Goal: Transaction & Acquisition: Subscribe to service/newsletter

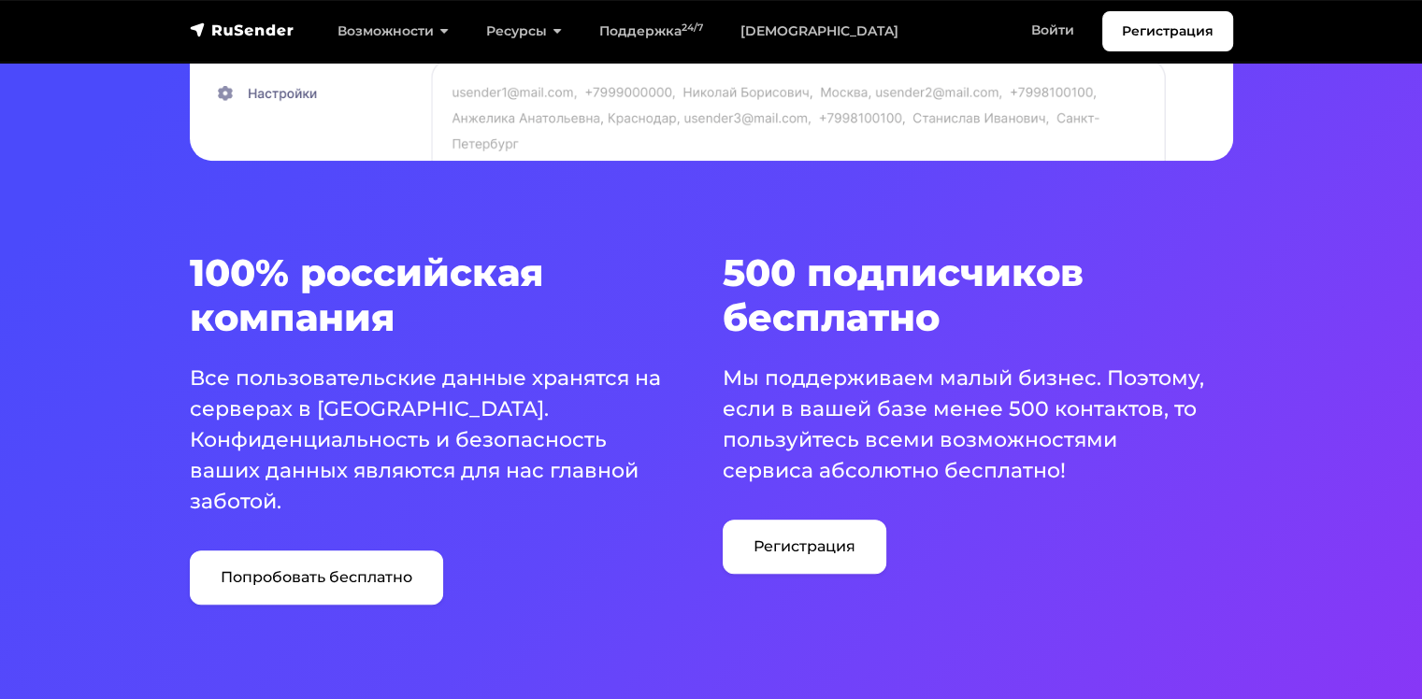
scroll to position [1029, 0]
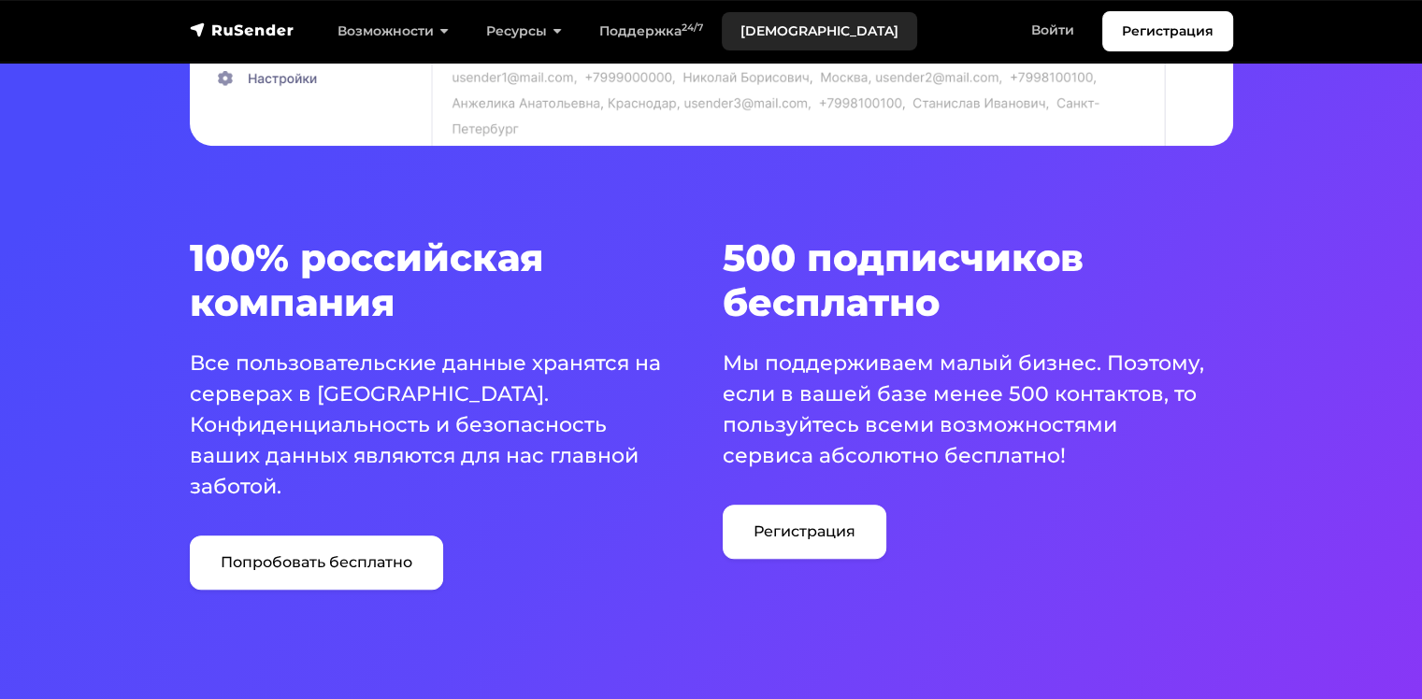
click at [752, 24] on link "[DEMOGRAPHIC_DATA]" at bounding box center [819, 31] width 195 height 38
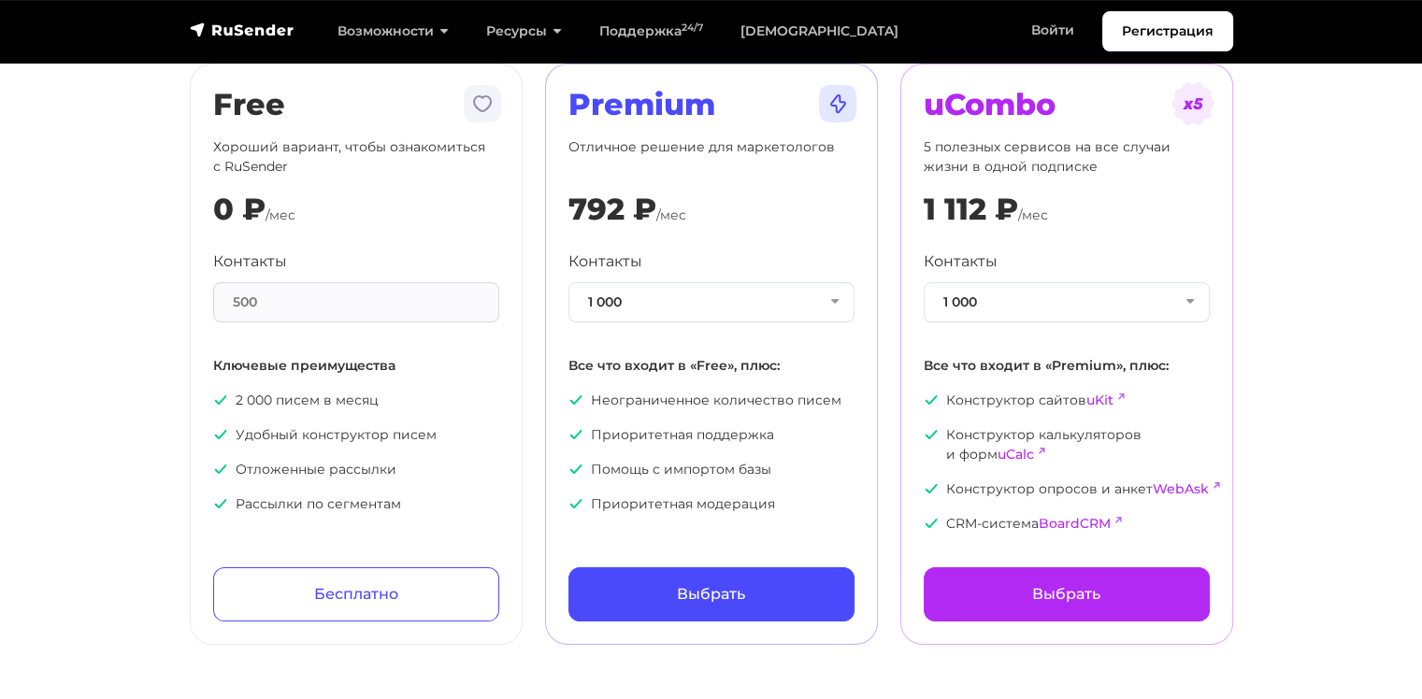
scroll to position [187, 0]
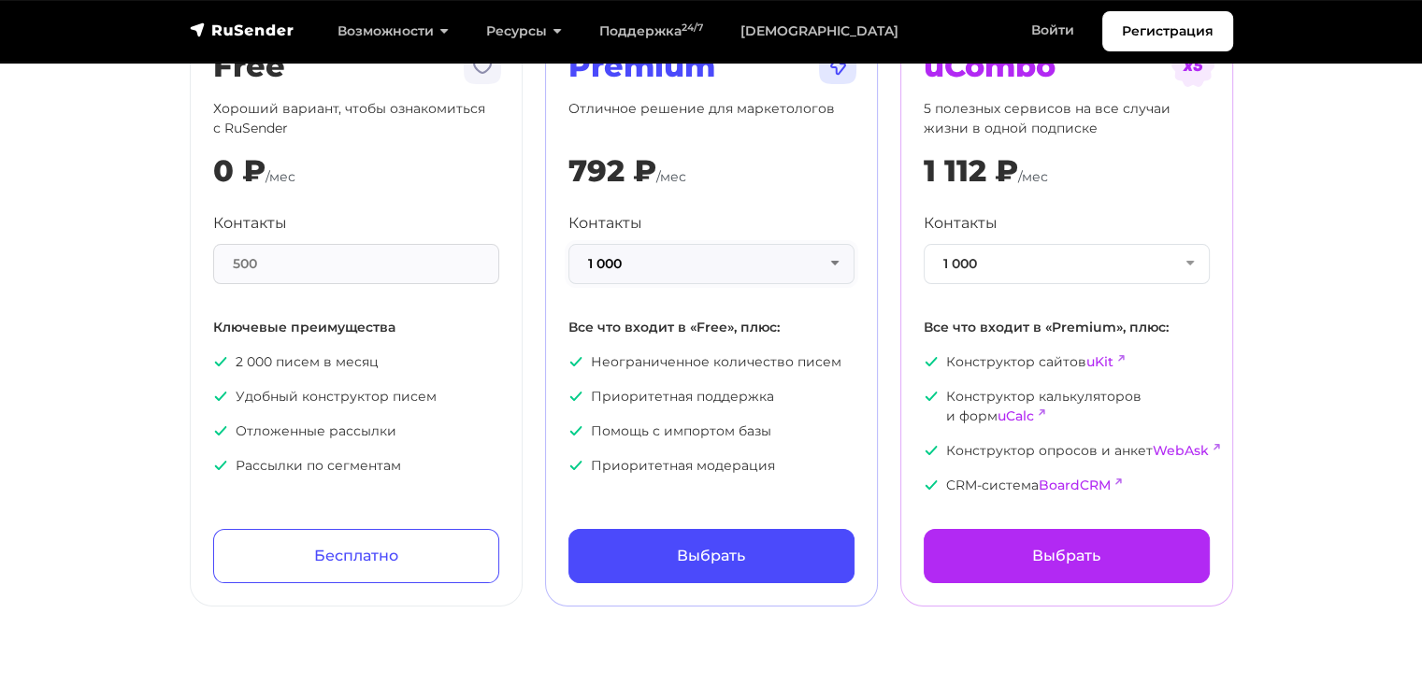
click at [681, 270] on button "1 000" at bounding box center [712, 264] width 286 height 40
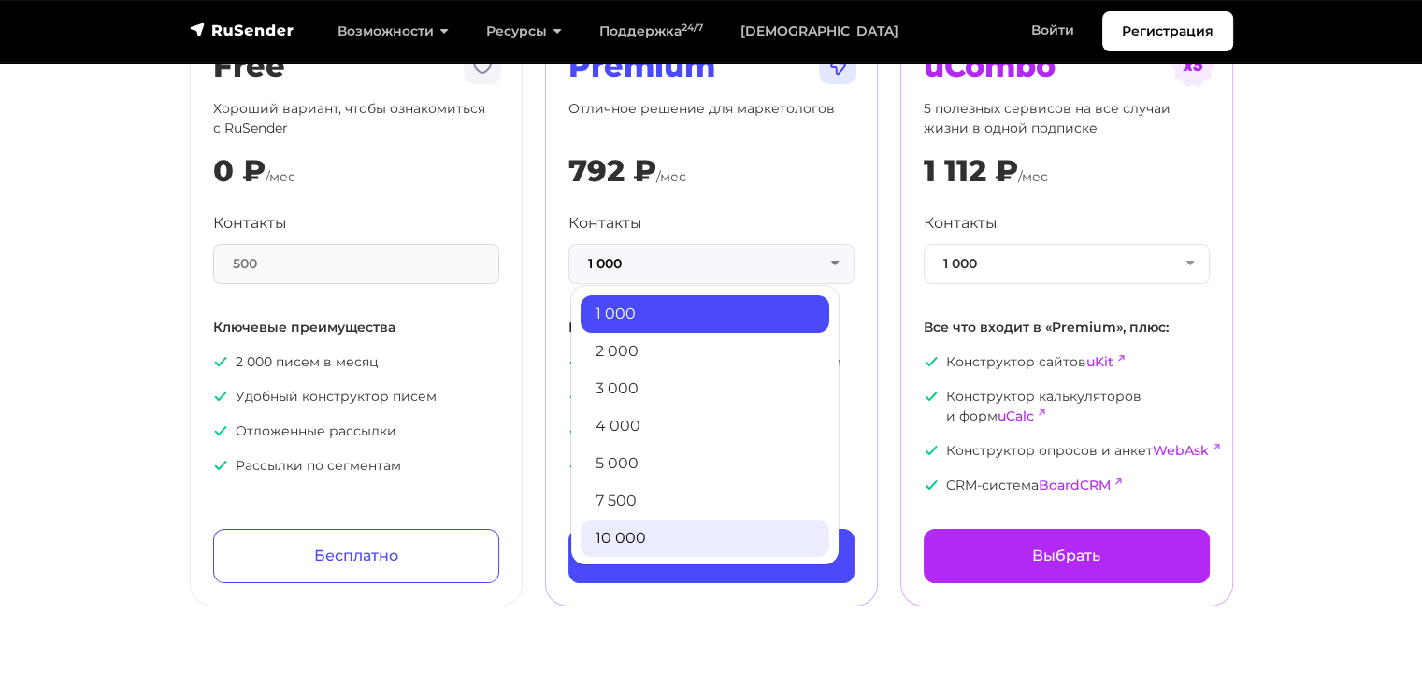
click at [628, 524] on link "10 000" at bounding box center [705, 538] width 249 height 37
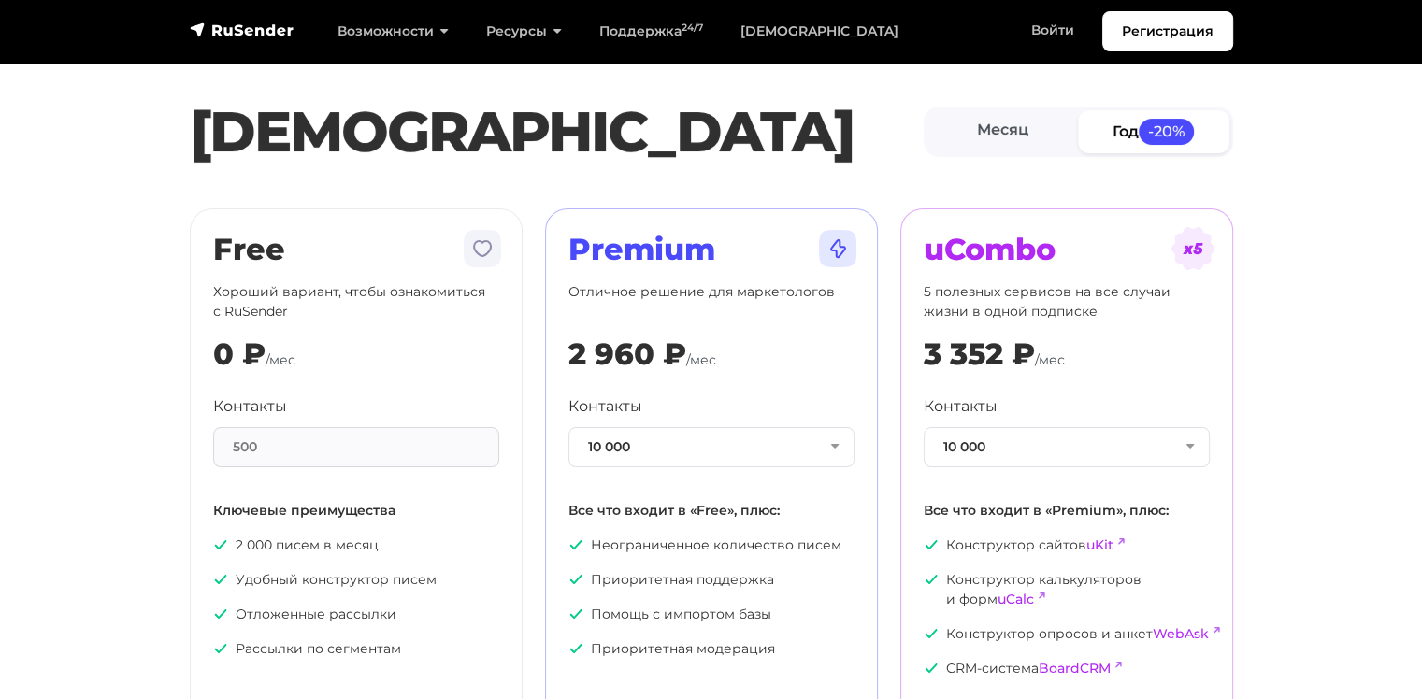
scroll to position [0, 0]
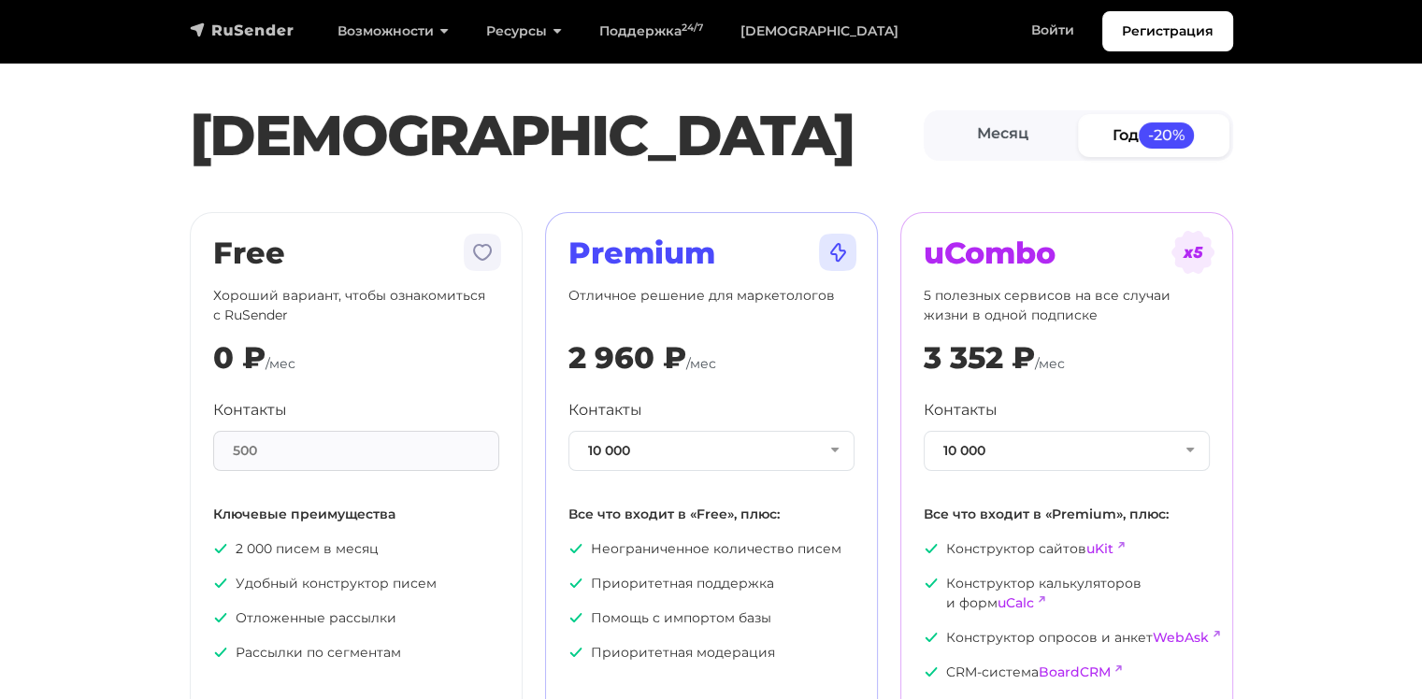
click at [284, 26] on img "navbar" at bounding box center [242, 30] width 105 height 19
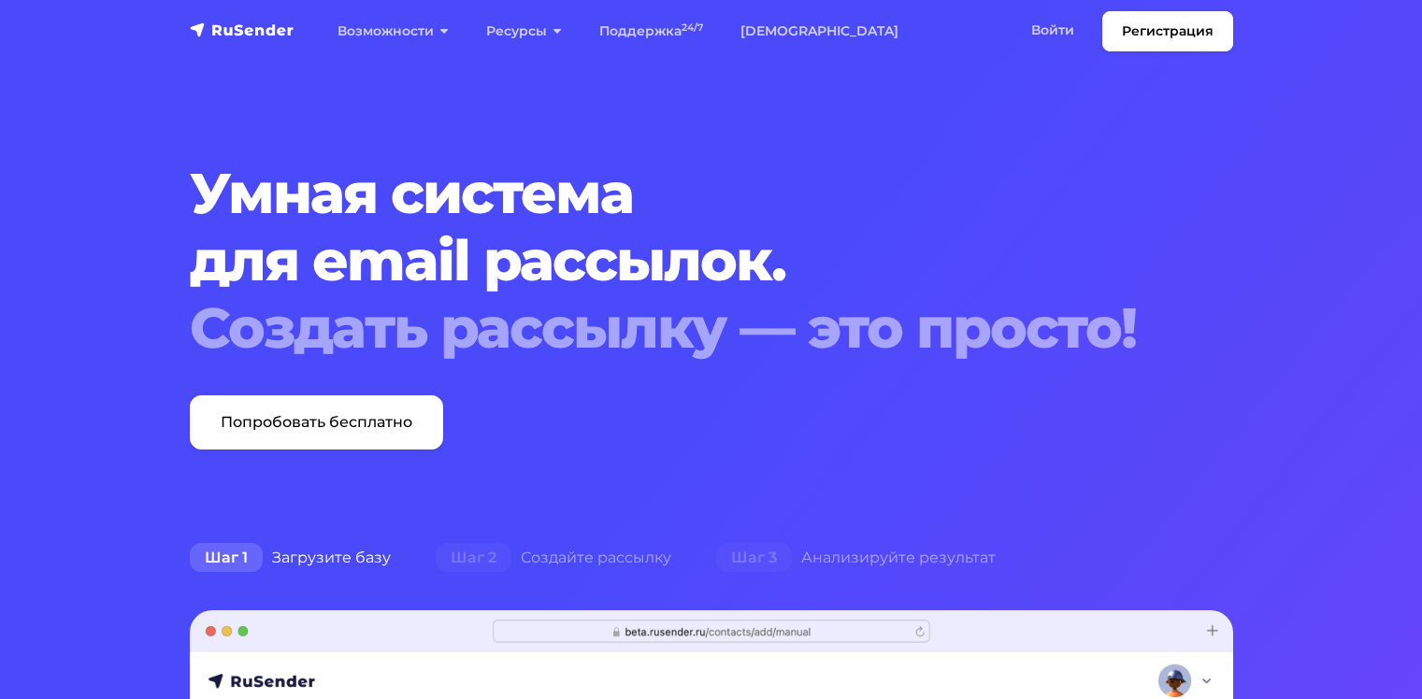
click at [314, 426] on link "Попробовать бесплатно" at bounding box center [316, 423] width 253 height 54
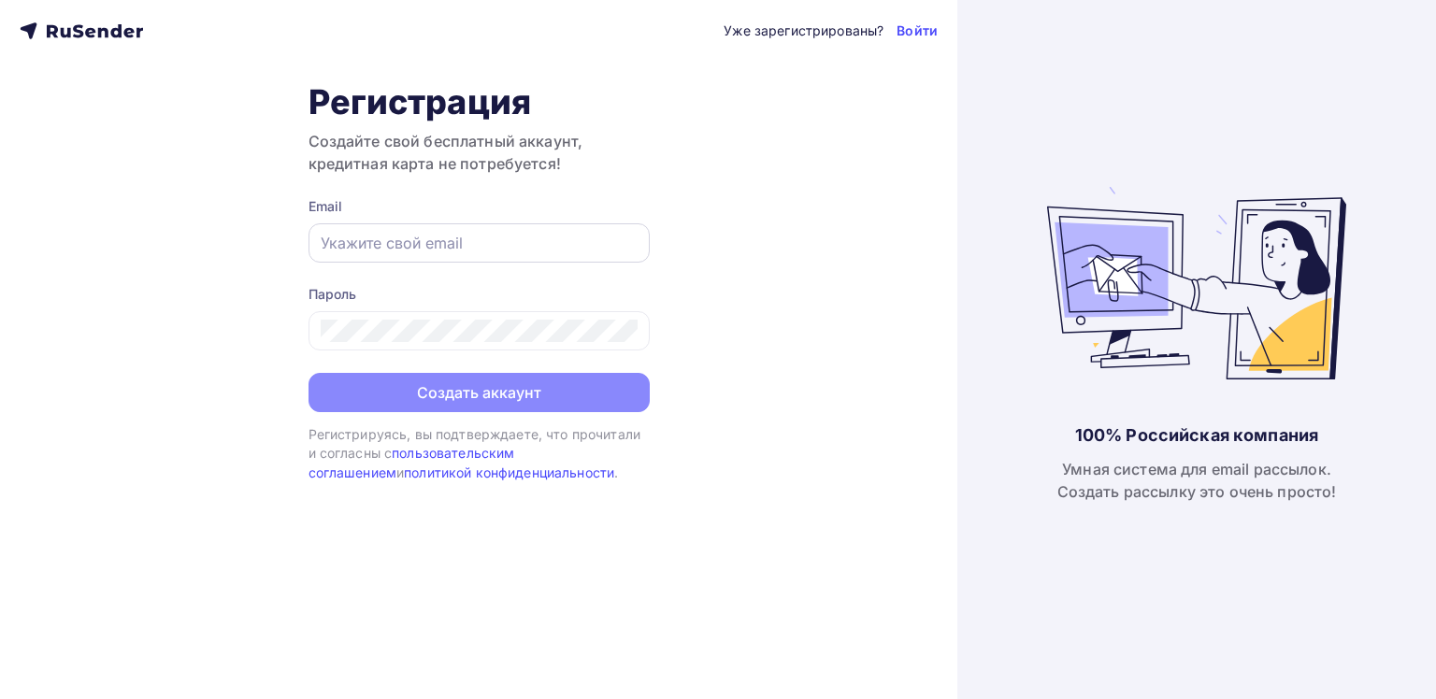
click at [554, 240] on input "text" at bounding box center [479, 243] width 317 height 22
type input "a2702046@gmail.com"
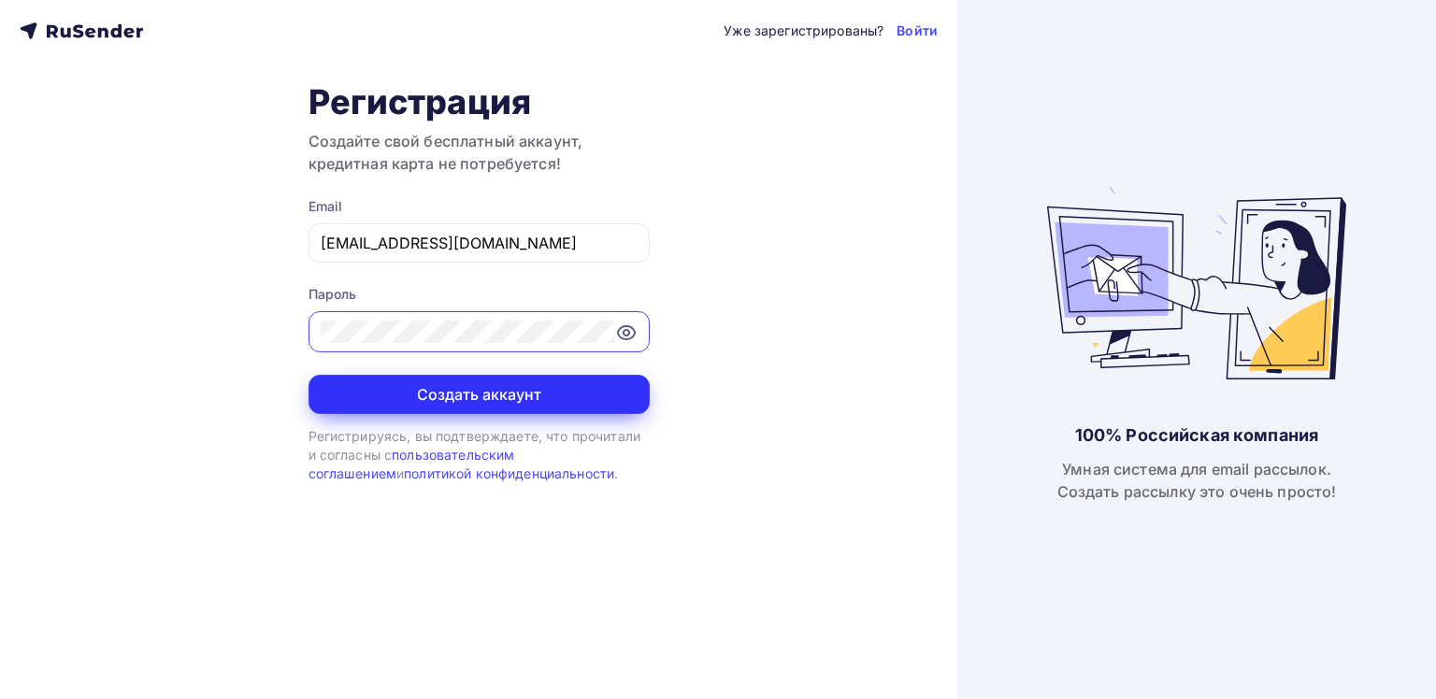
click at [511, 389] on button "Создать аккаунт" at bounding box center [479, 394] width 341 height 39
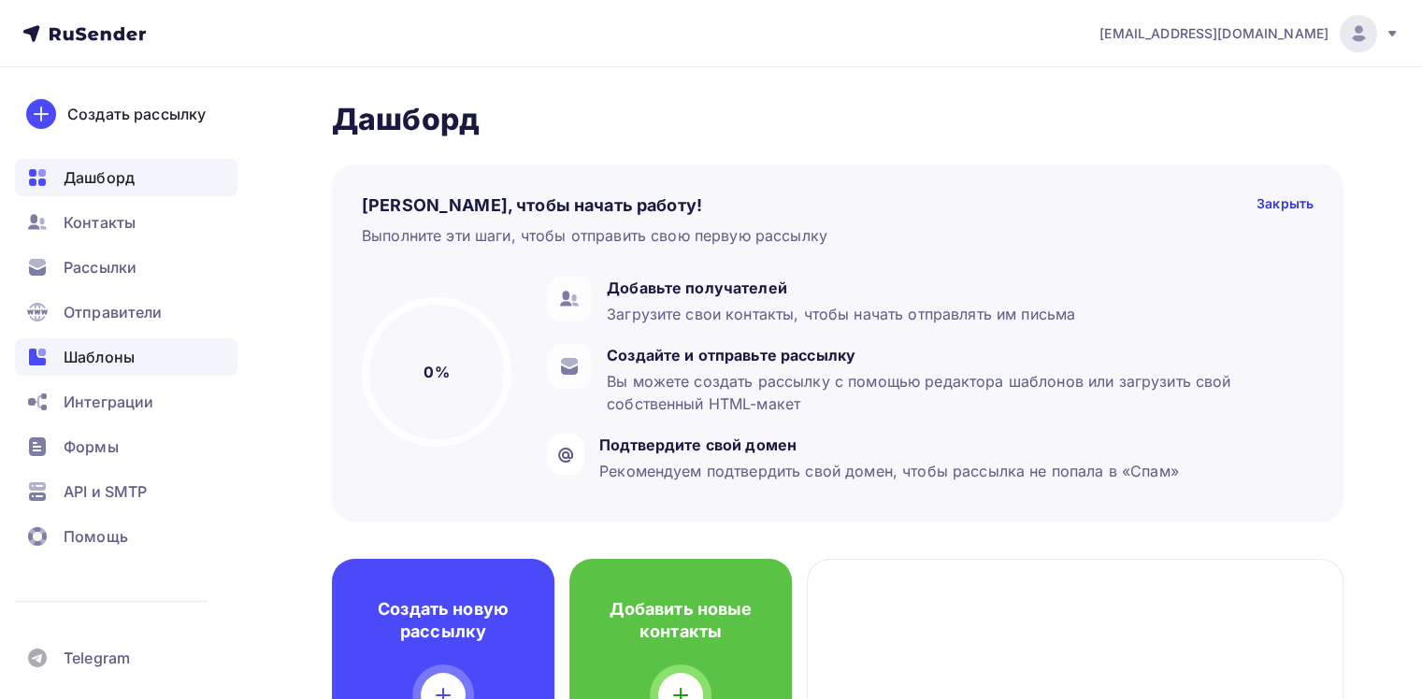
click at [112, 350] on span "Шаблоны" at bounding box center [99, 357] width 71 height 22
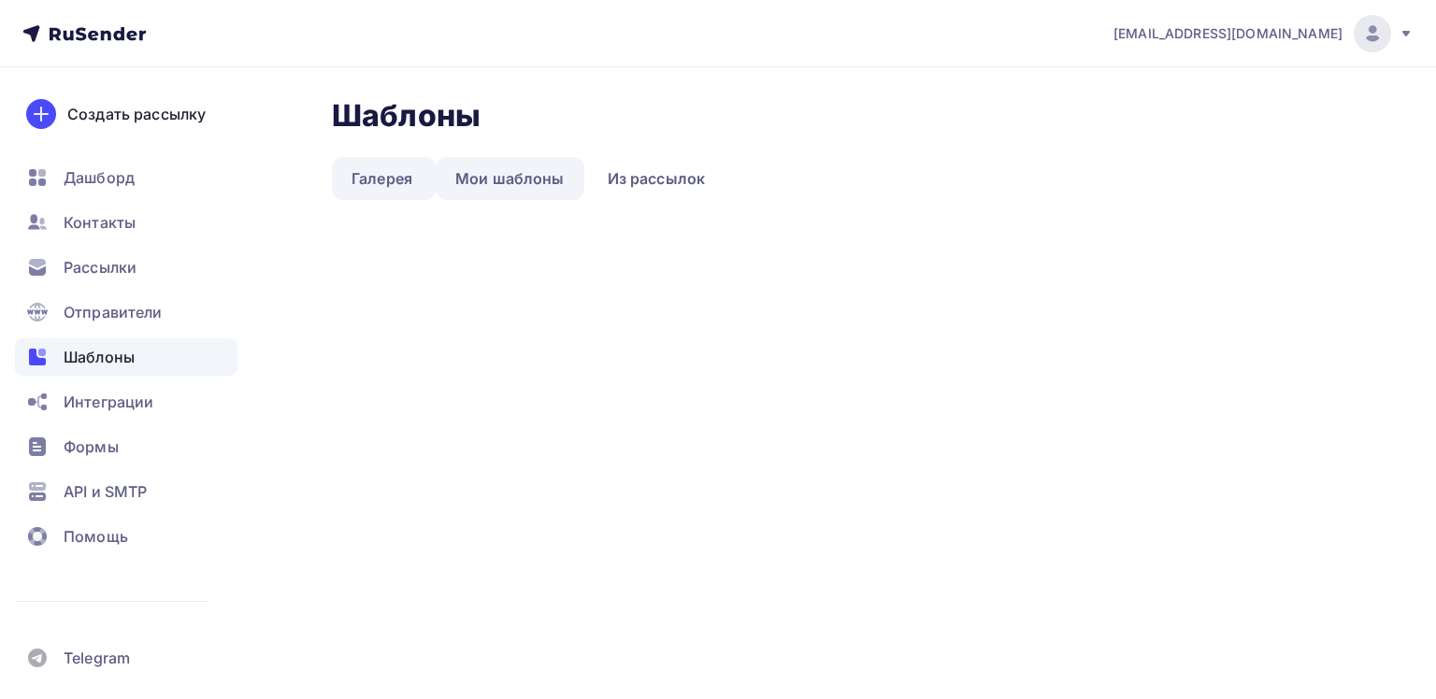
click at [487, 181] on link "Мои шаблоны" at bounding box center [510, 178] width 149 height 43
click at [491, 185] on link "Мои шаблоны" at bounding box center [510, 178] width 149 height 43
click at [84, 178] on span "Дашборд" at bounding box center [99, 177] width 71 height 22
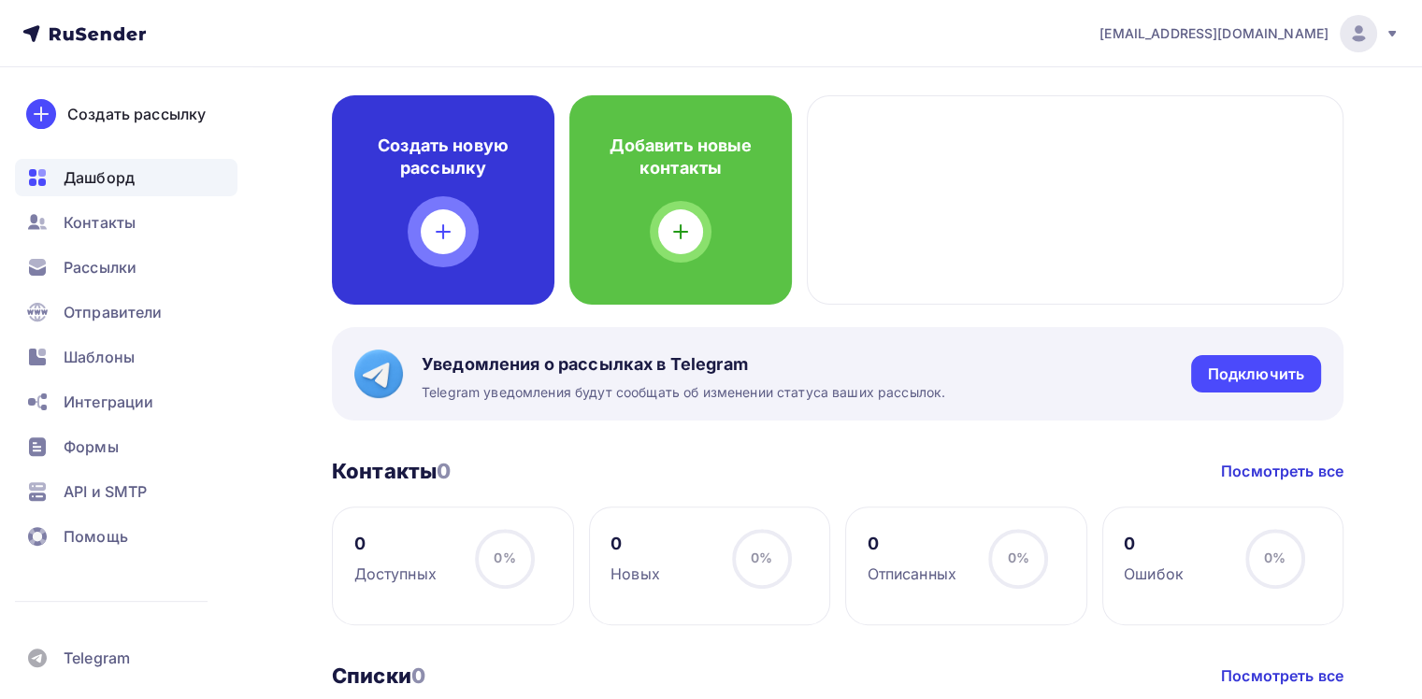
scroll to position [468, 0]
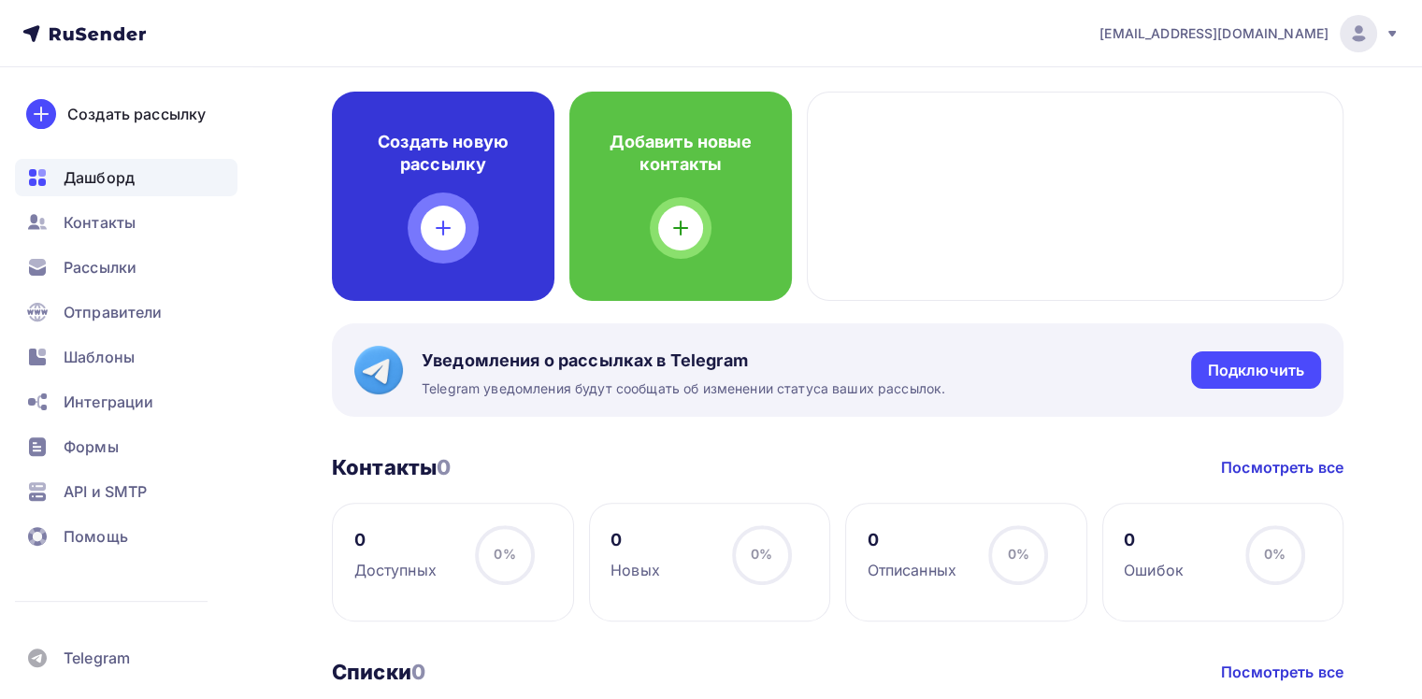
click at [441, 212] on div at bounding box center [443, 228] width 45 height 45
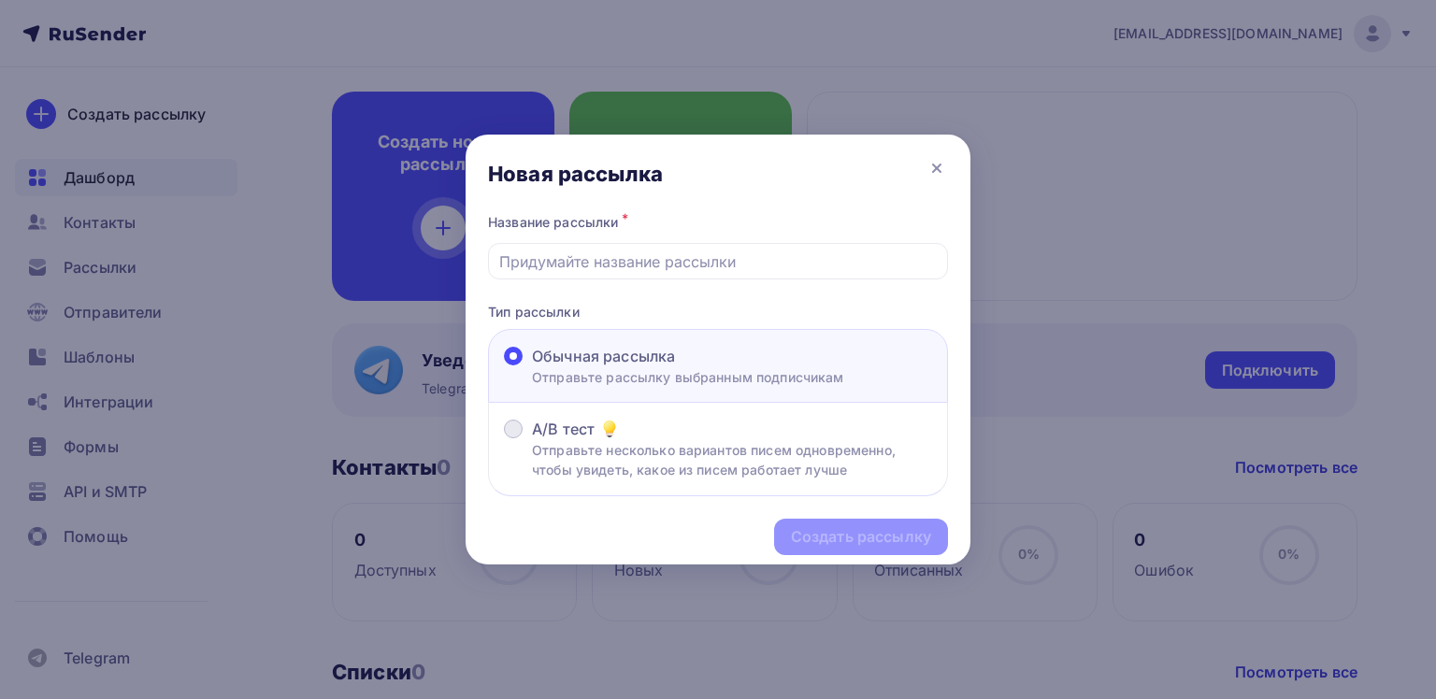
click at [561, 440] on p "Отправьте несколько вариантов писем одновременно, чтобы увидеть, какое из писем…" at bounding box center [732, 459] width 400 height 39
click at [532, 440] on input "A/B тест Отправьте несколько вариантов писем одновременно, чтобы увидеть, какое…" at bounding box center [532, 440] width 0 height 0
click at [570, 355] on span "Обычная рассылка" at bounding box center [603, 356] width 143 height 22
click at [532, 367] on input "Обычная рассылка Отправьте рассылку выбранным подписчикам" at bounding box center [532, 367] width 0 height 0
click at [590, 269] on input "text" at bounding box center [718, 262] width 439 height 22
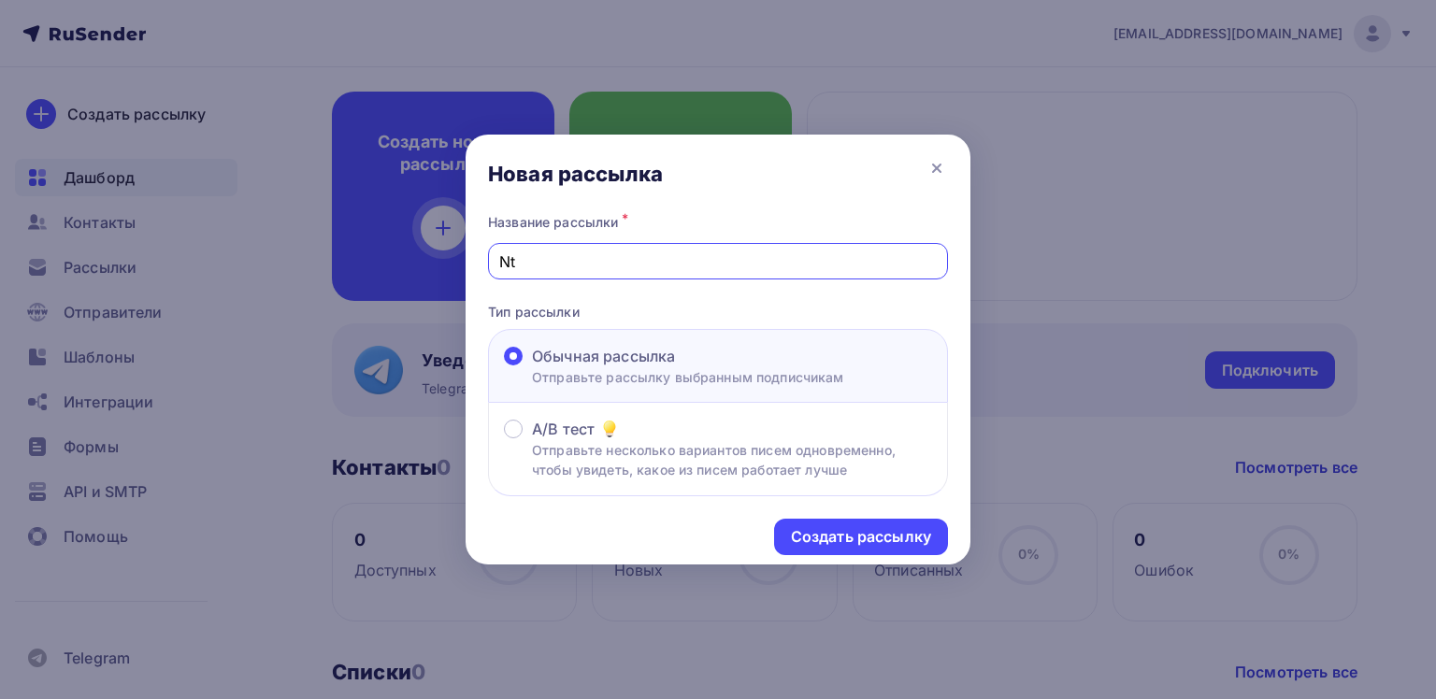
type input "N"
type input "Тест"
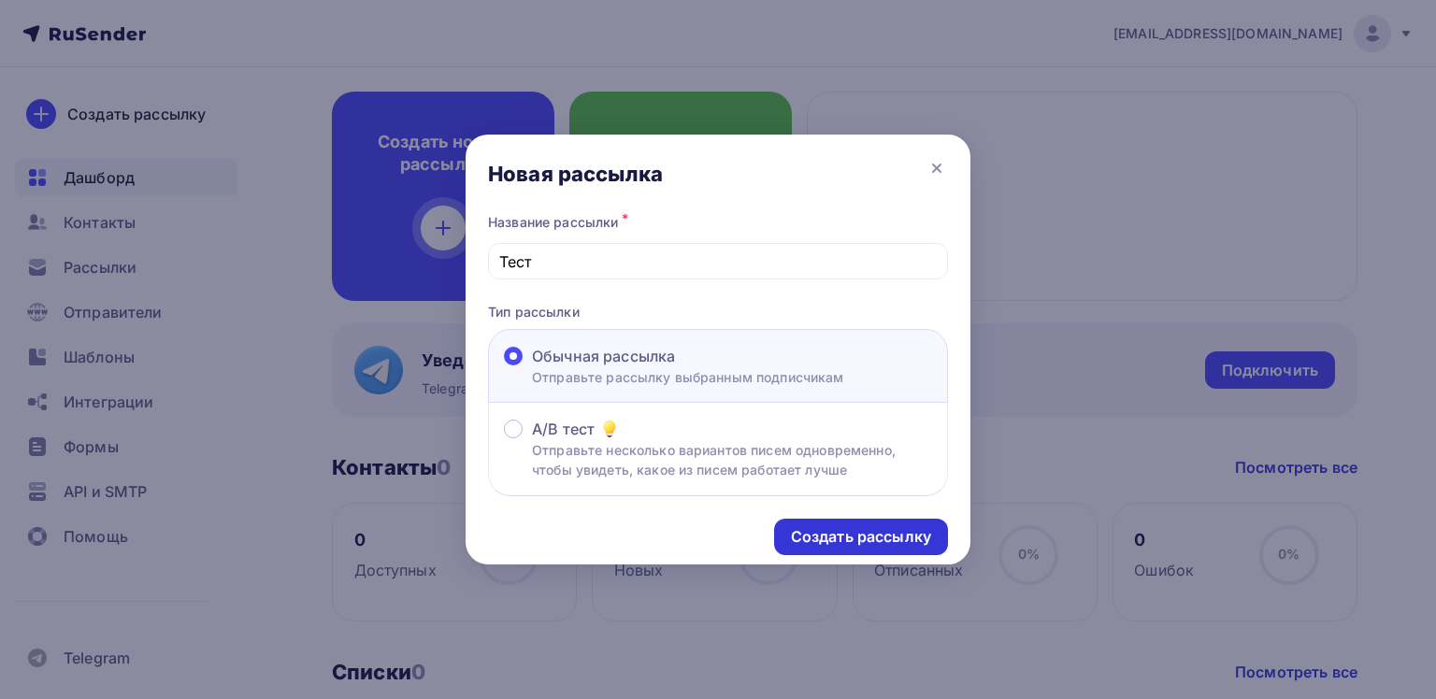
click at [845, 539] on div "Создать рассылку" at bounding box center [861, 537] width 140 height 22
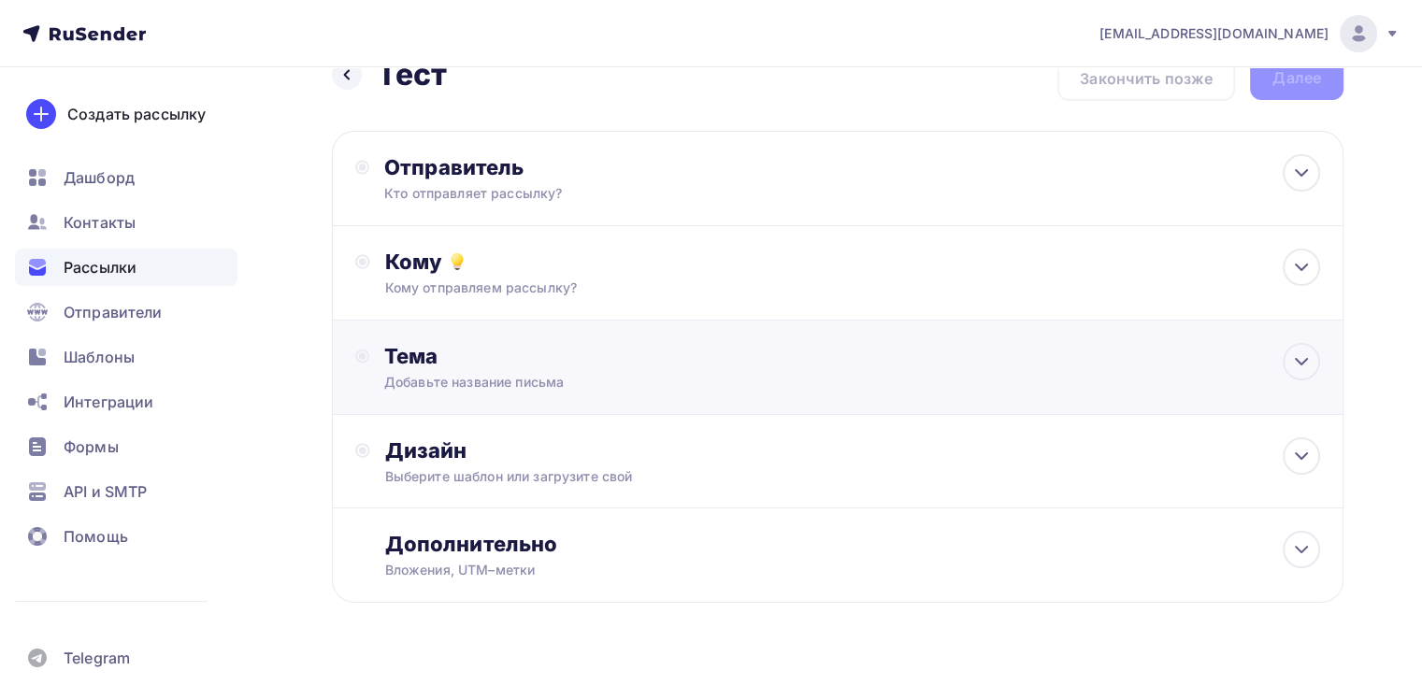
scroll to position [64, 0]
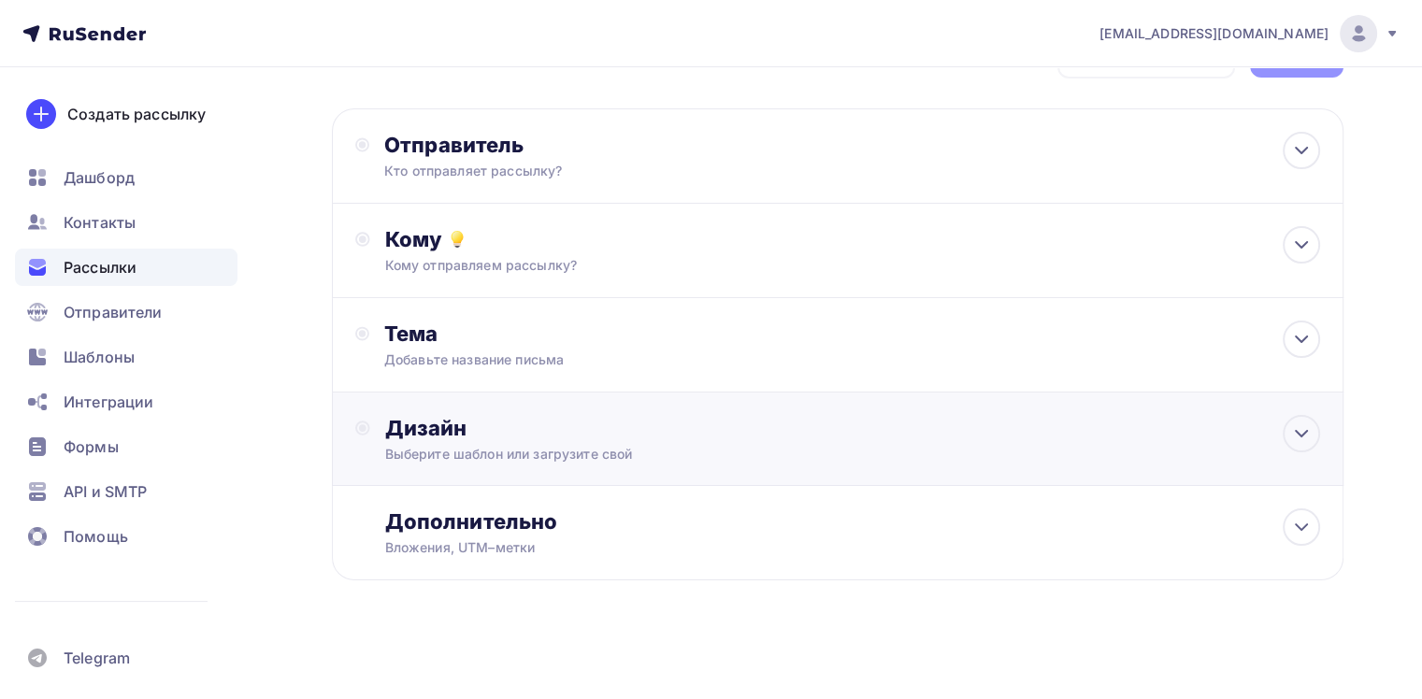
click at [662, 434] on div "Дизайн" at bounding box center [852, 428] width 935 height 26
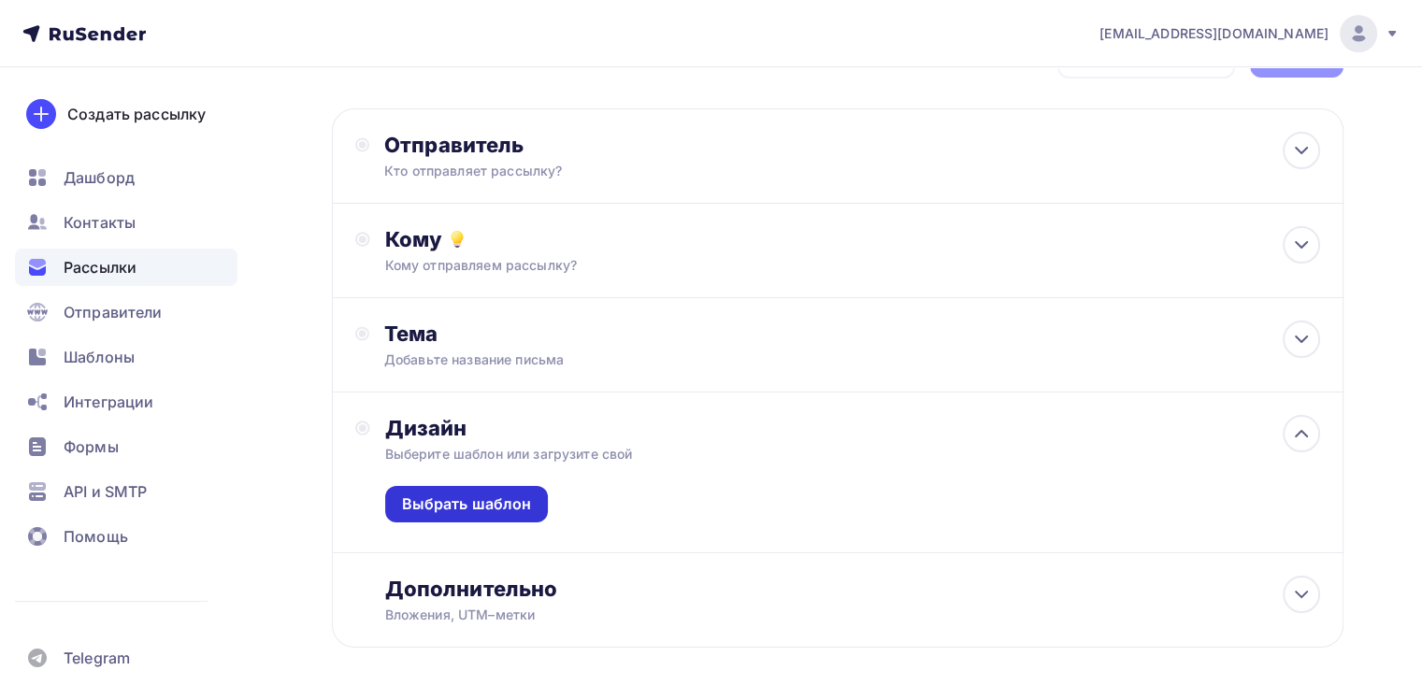
click at [505, 497] on div "Выбрать шаблон" at bounding box center [467, 505] width 130 height 22
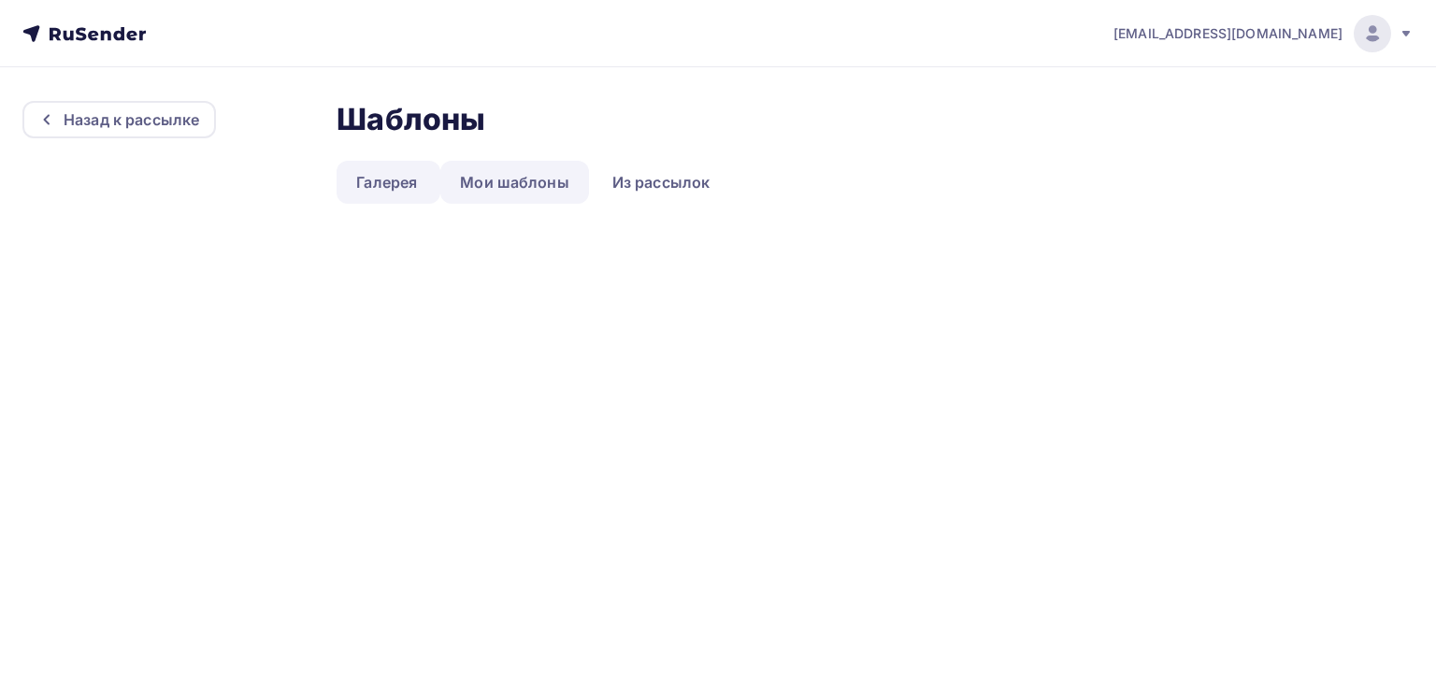
click at [541, 198] on link "Мои шаблоны" at bounding box center [514, 182] width 149 height 43
click at [393, 183] on link "Галерея" at bounding box center [387, 182] width 100 height 43
click at [439, 385] on div "a2702046@gmail.com Аккаунт Тарифы Выйти Назад к рассылке Шаблоны Шаблоны Галере…" at bounding box center [718, 349] width 1436 height 699
click at [173, 125] on div "Назад к рассылке" at bounding box center [132, 119] width 136 height 22
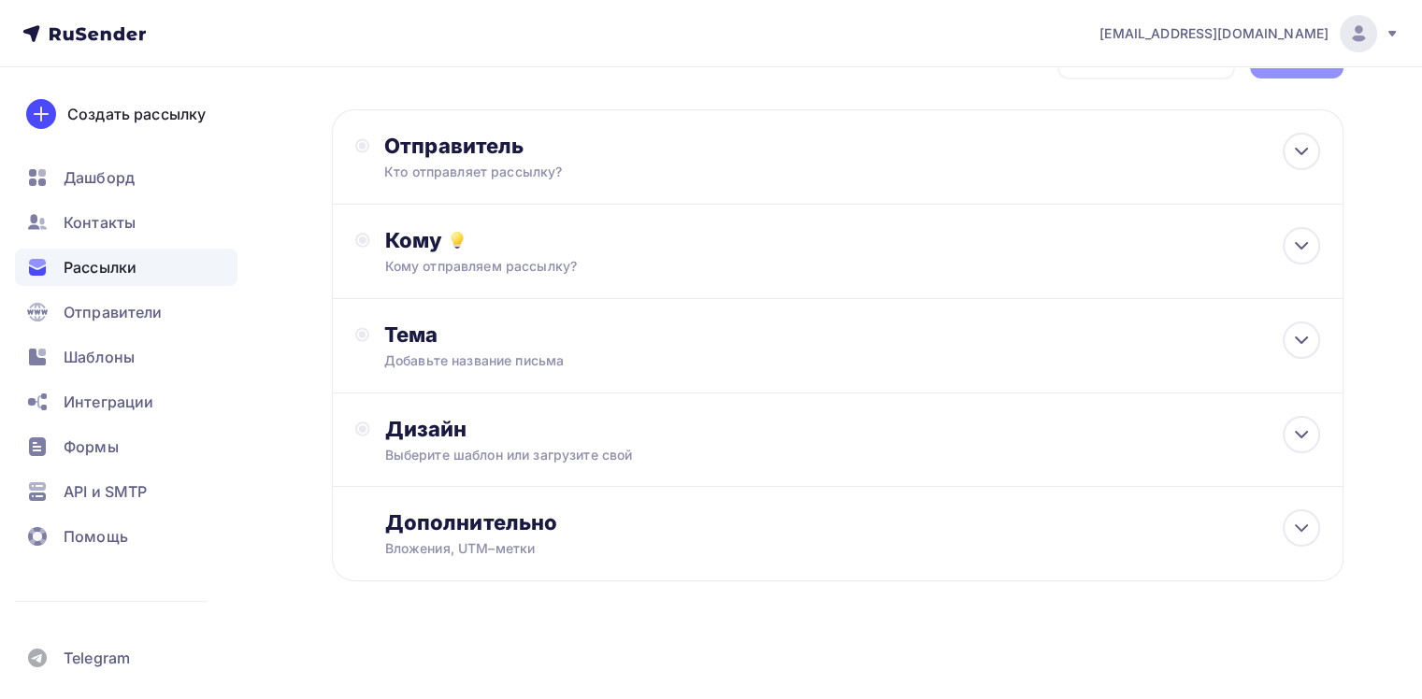
scroll to position [64, 0]
click at [165, 359] on div "Шаблоны" at bounding box center [126, 356] width 223 height 37
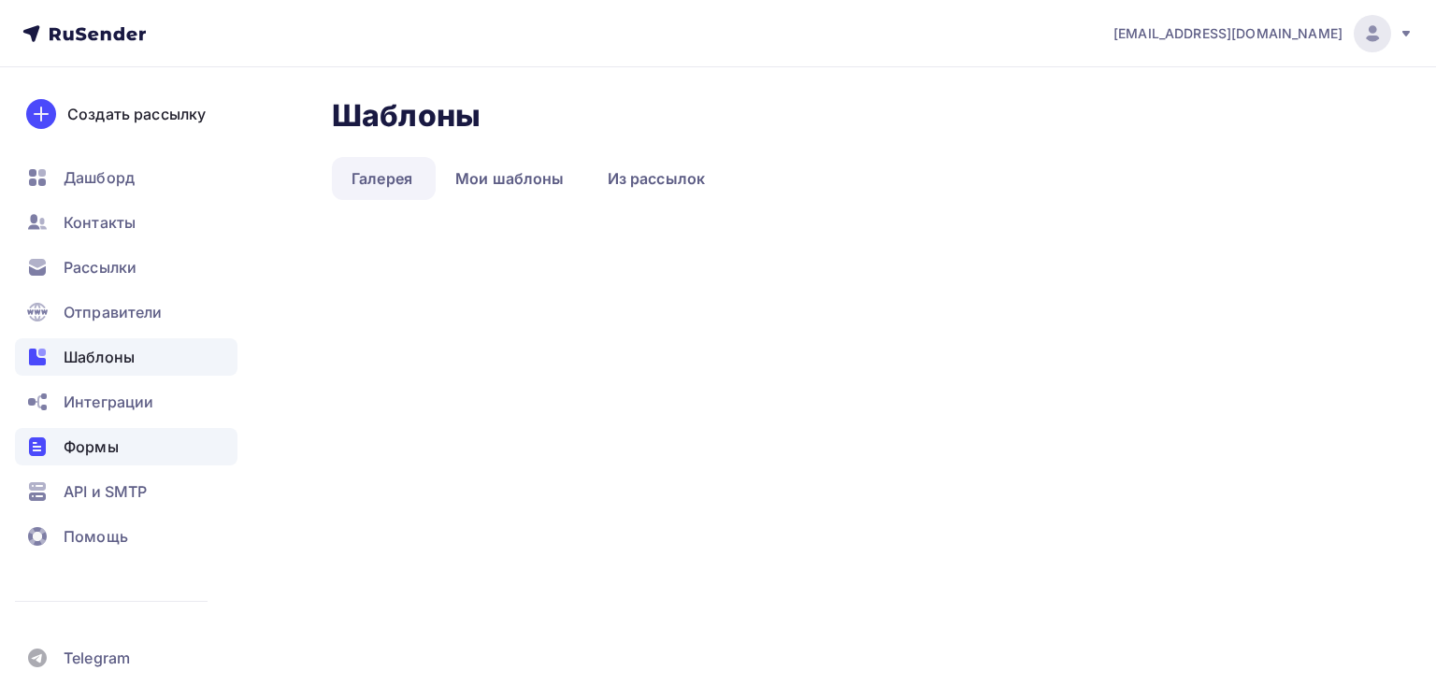
click at [138, 448] on div "Формы" at bounding box center [126, 446] width 223 height 37
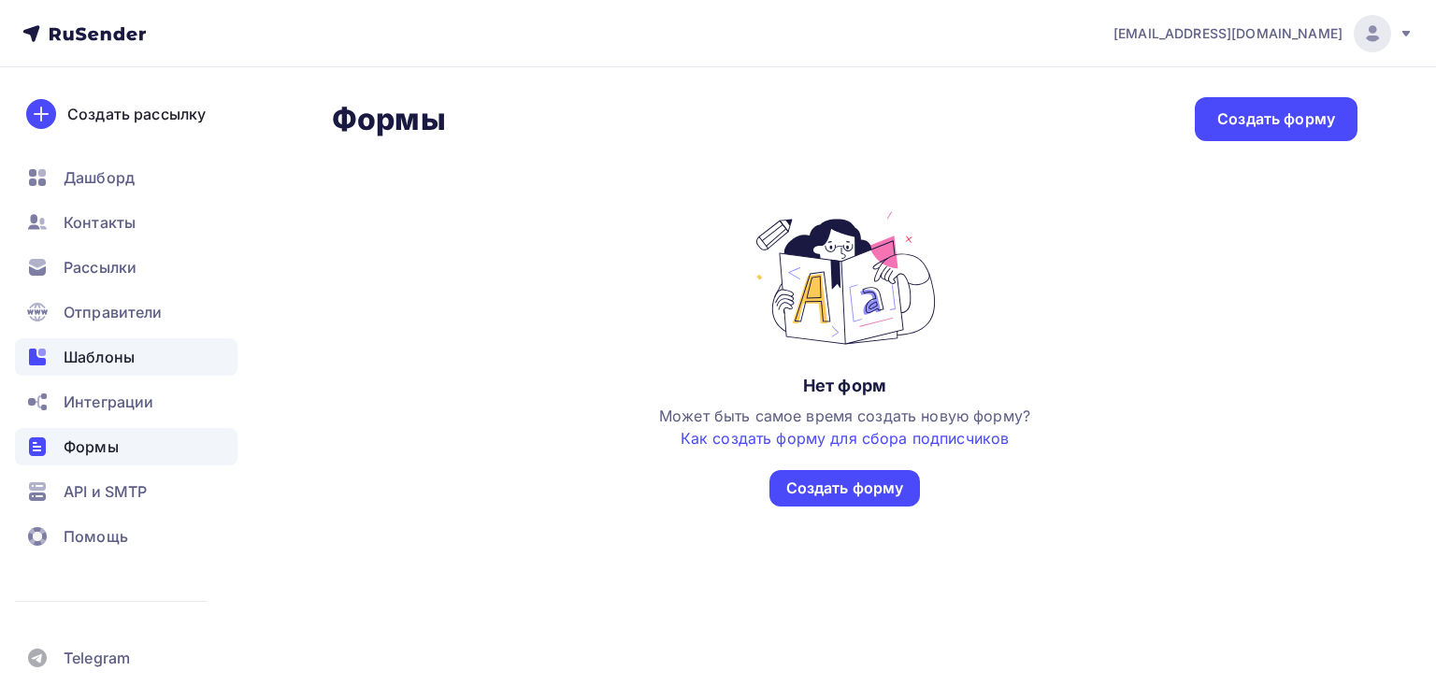
click at [154, 359] on div "Шаблоны" at bounding box center [126, 356] width 223 height 37
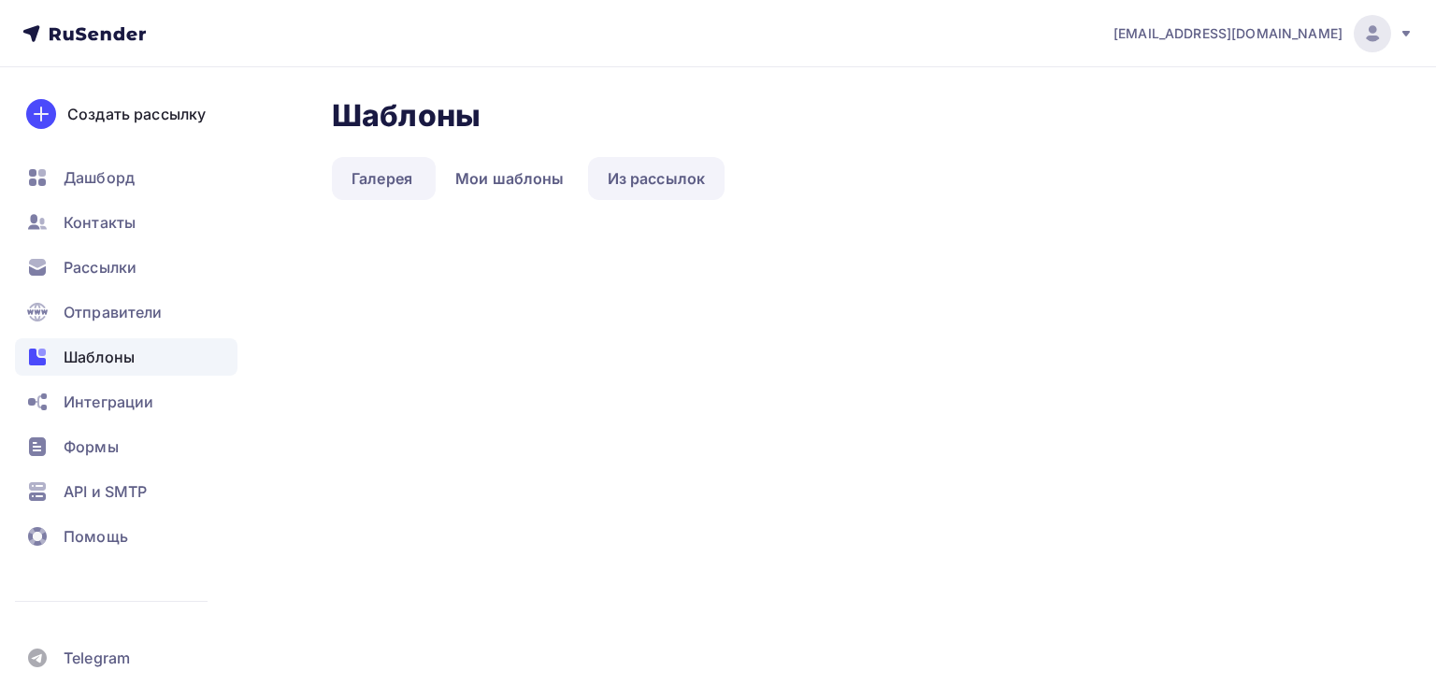
click at [652, 167] on link "Из рассылок" at bounding box center [656, 178] width 137 height 43
click at [388, 183] on link "Галерея" at bounding box center [382, 178] width 100 height 43
click at [167, 116] on div "Создать рассылку" at bounding box center [136, 114] width 138 height 22
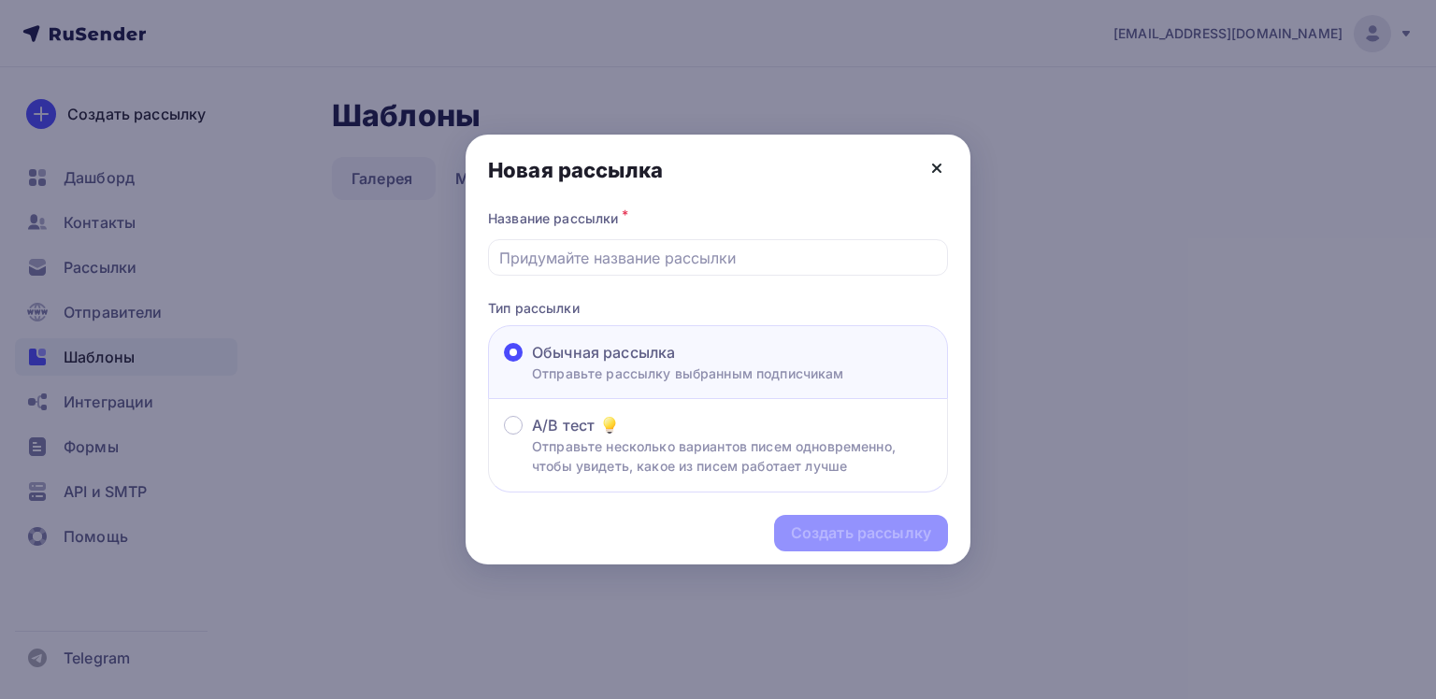
click at [943, 168] on icon at bounding box center [937, 168] width 22 height 22
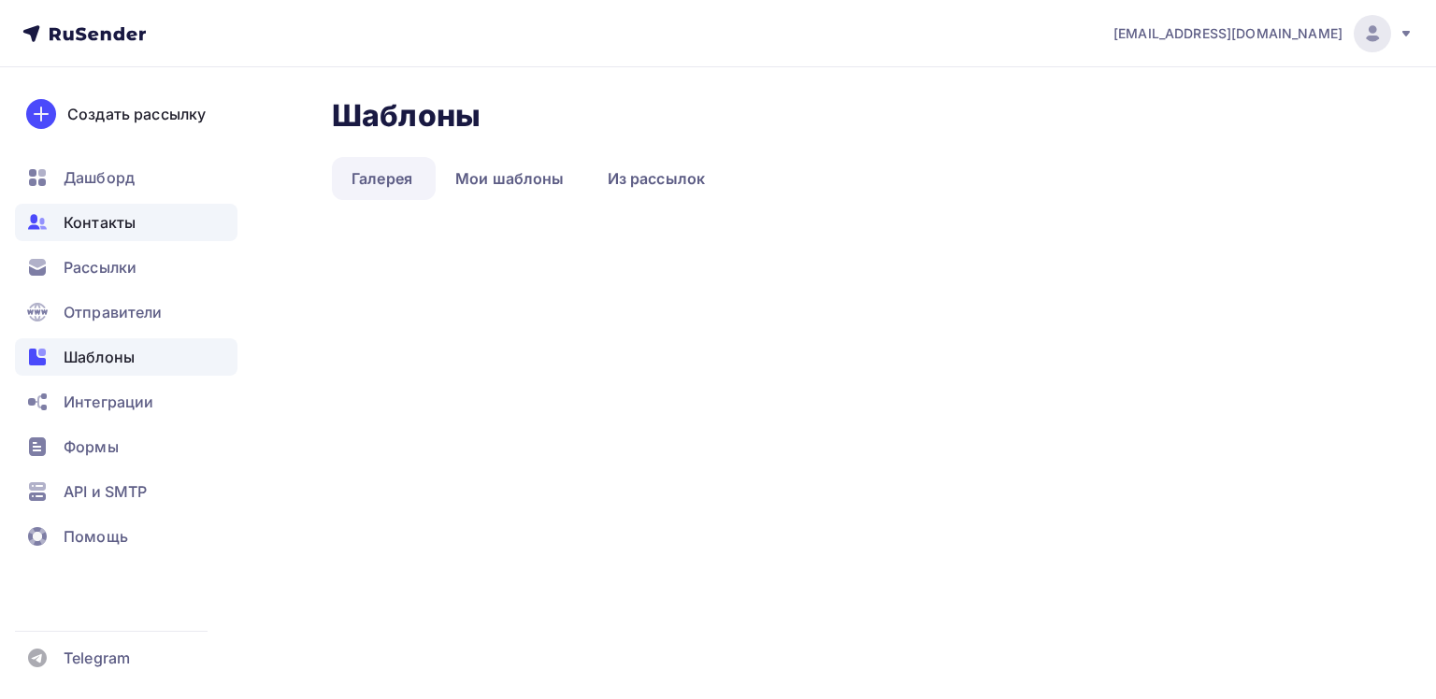
click at [91, 218] on span "Контакты" at bounding box center [100, 222] width 72 height 22
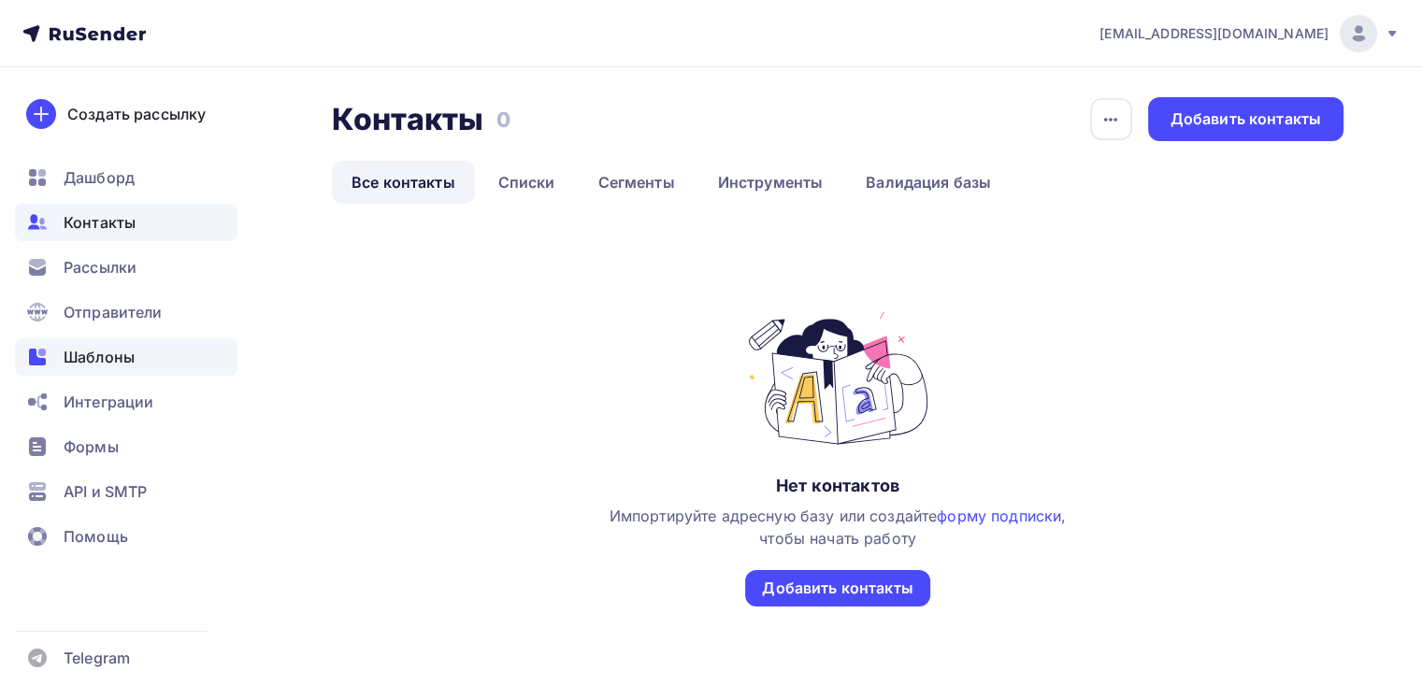
click at [124, 355] on span "Шаблоны" at bounding box center [99, 357] width 71 height 22
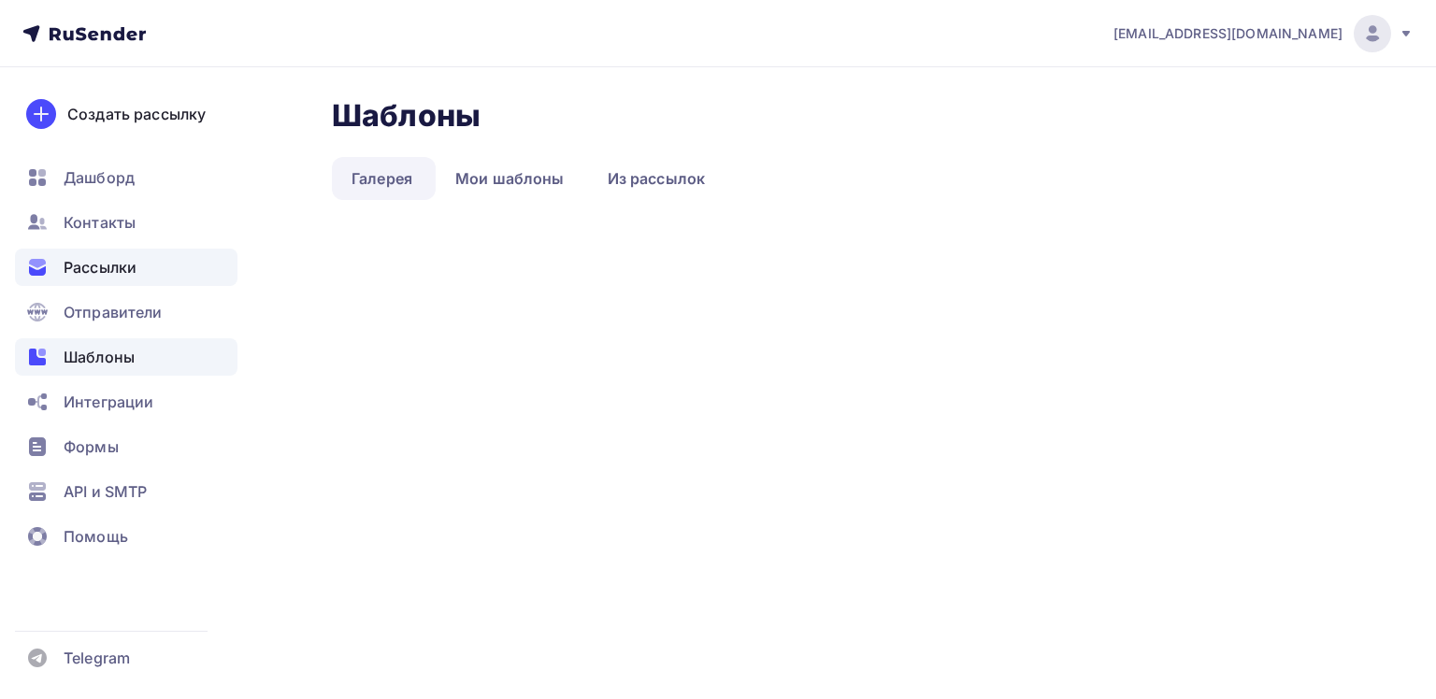
click at [136, 269] on span "Рассылки" at bounding box center [100, 267] width 73 height 22
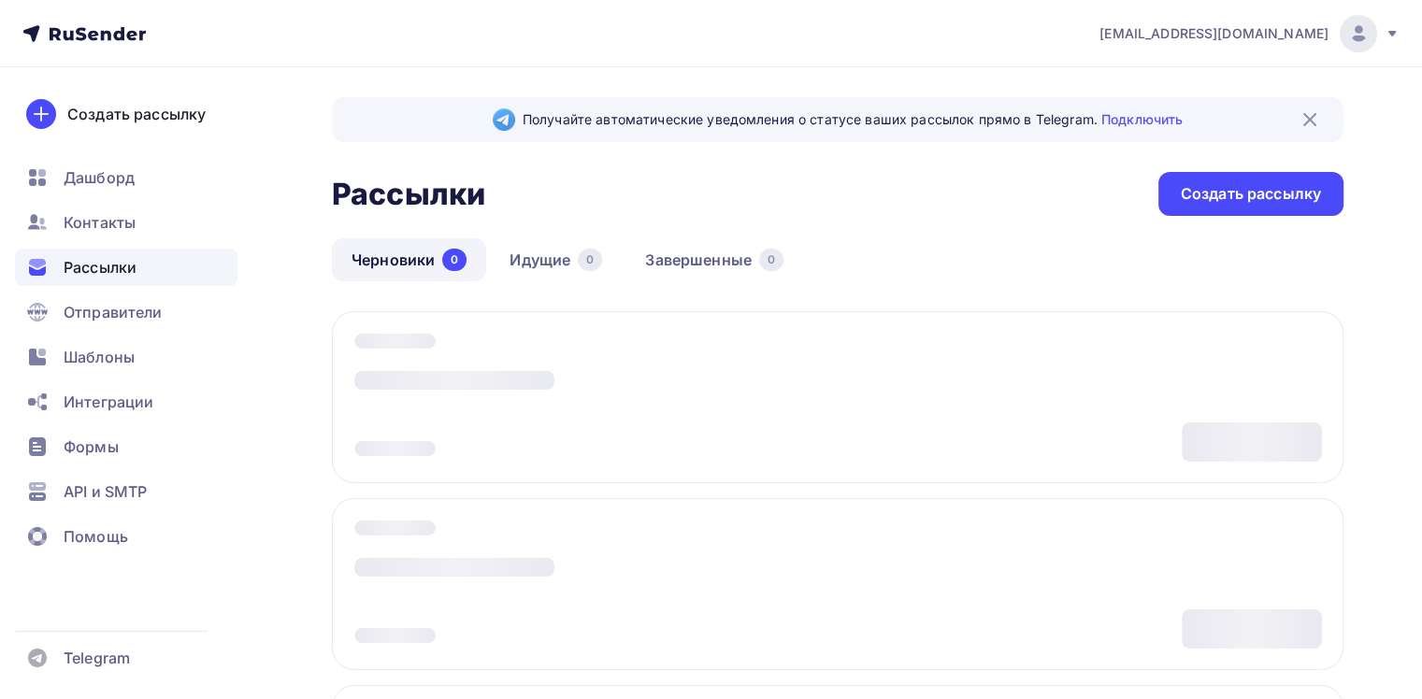
click at [1307, 123] on img at bounding box center [1310, 119] width 22 height 22
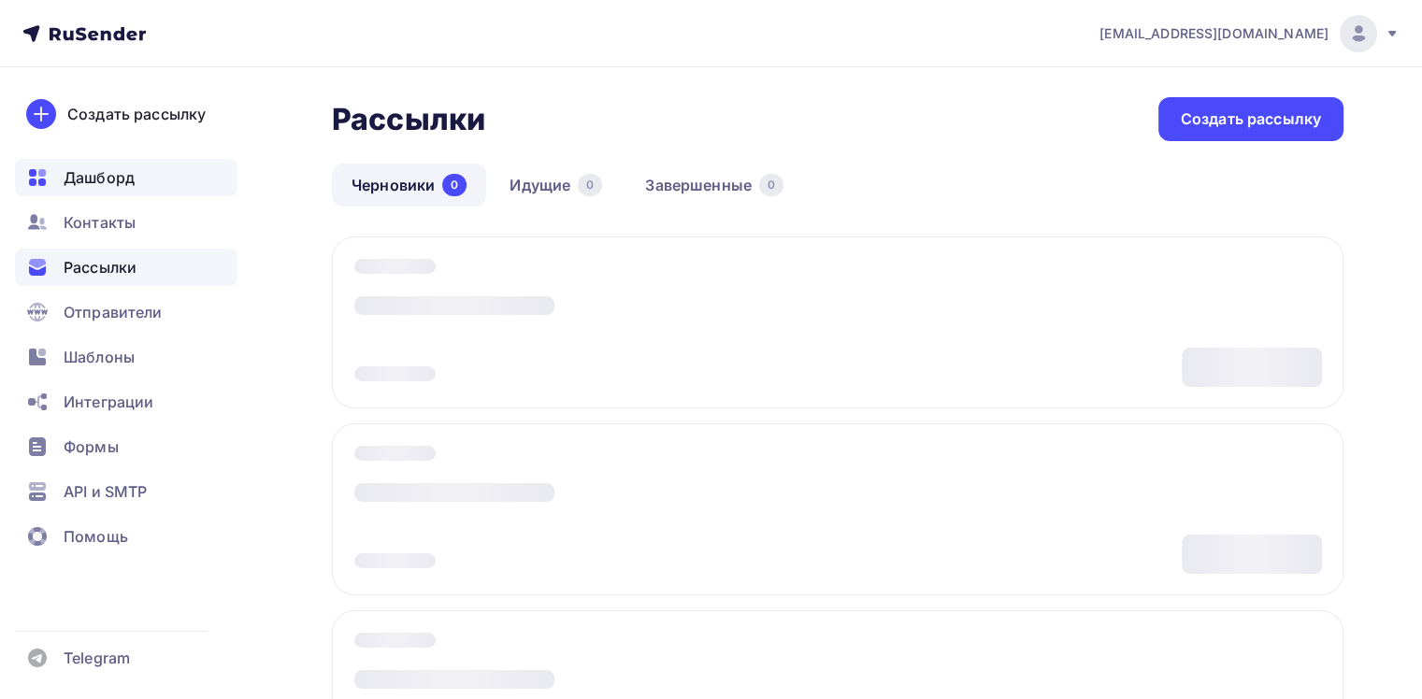
click at [168, 180] on div "Дашборд" at bounding box center [126, 177] width 223 height 37
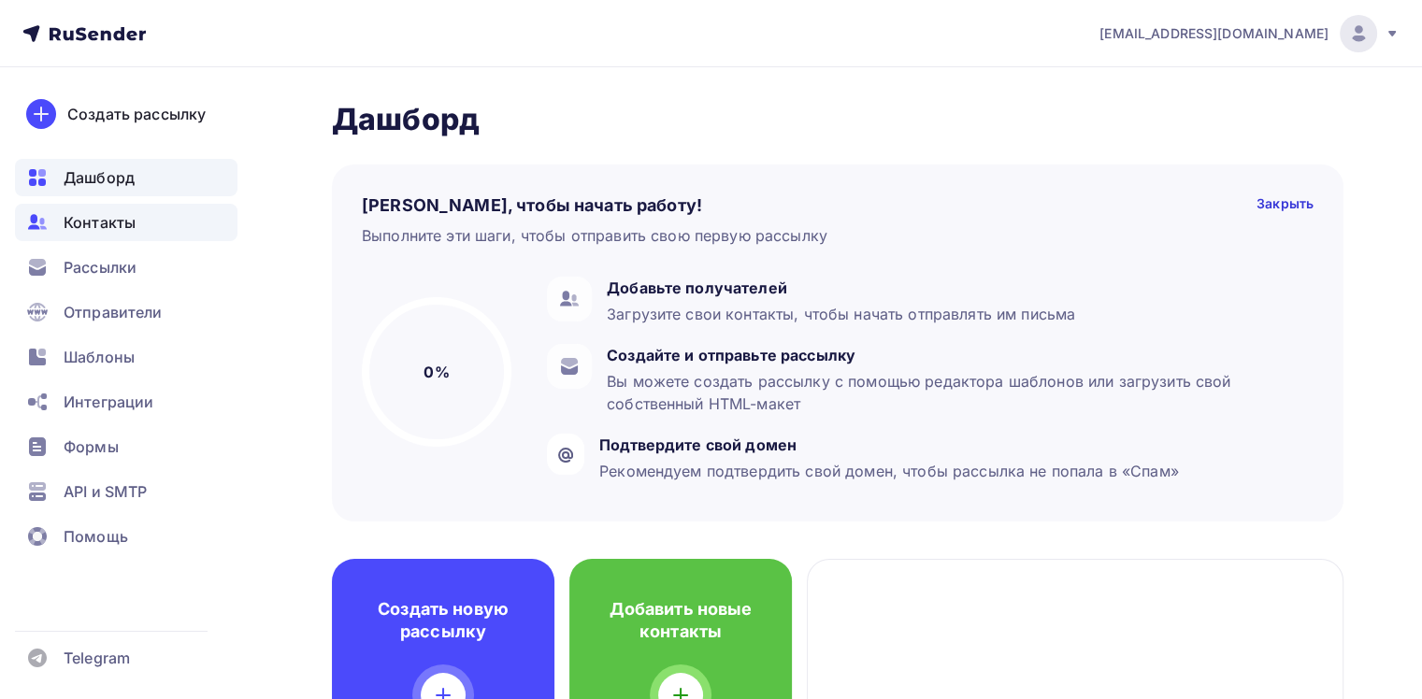
click at [165, 221] on div "Контакты" at bounding box center [126, 222] width 223 height 37
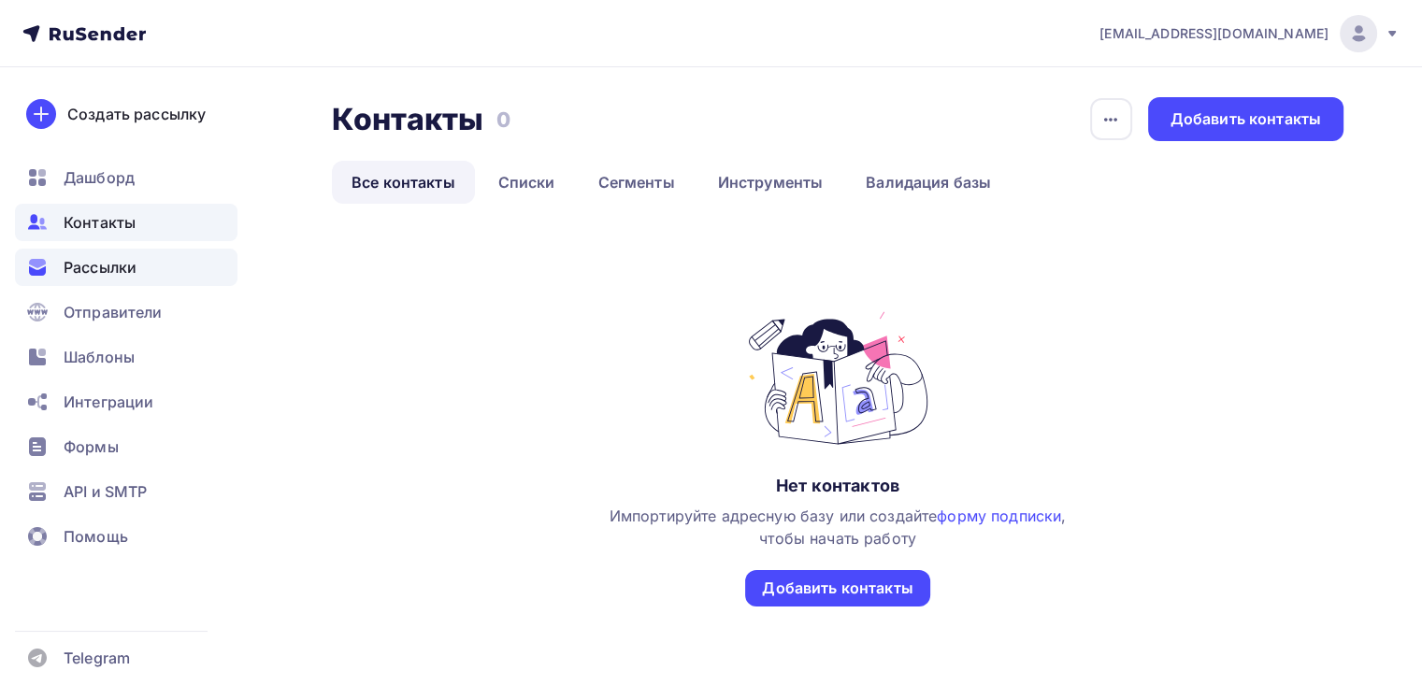
click at [164, 260] on div "Рассылки" at bounding box center [126, 267] width 223 height 37
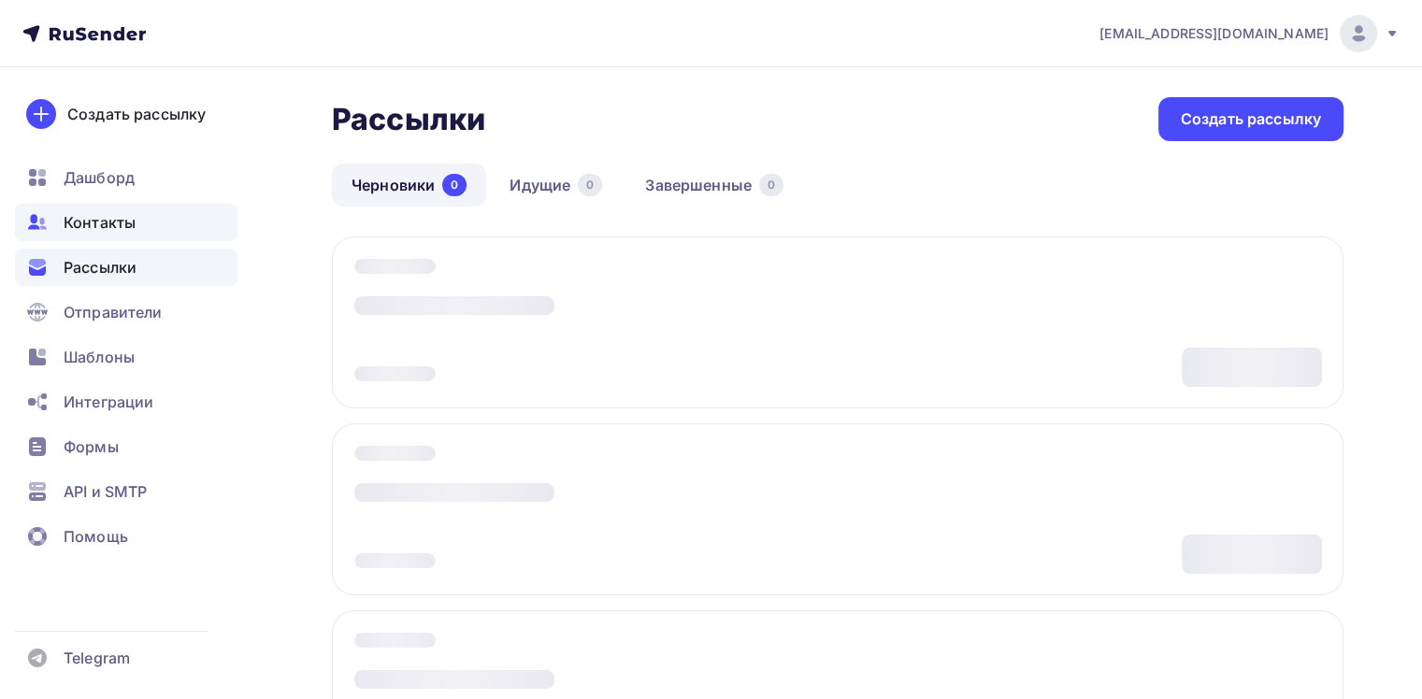
click at [151, 236] on div "Контакты" at bounding box center [126, 222] width 223 height 37
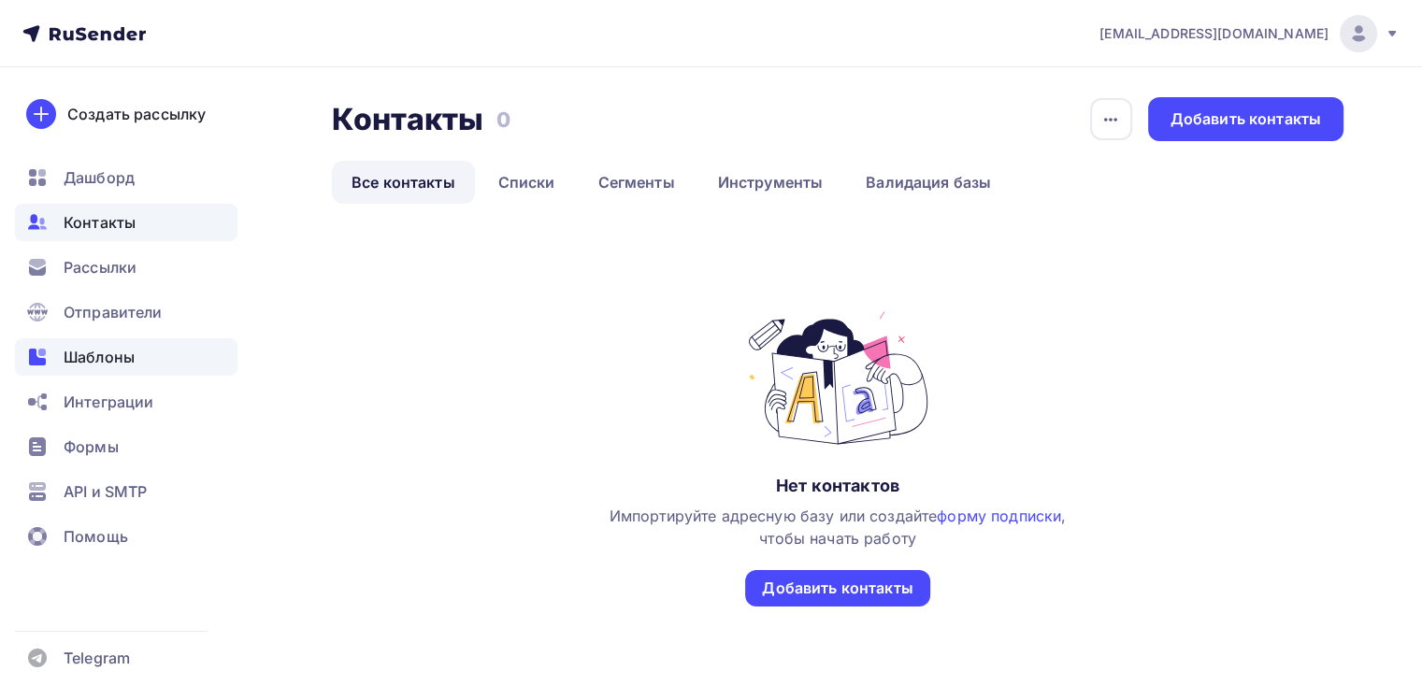
click at [142, 360] on div "Шаблоны" at bounding box center [126, 356] width 223 height 37
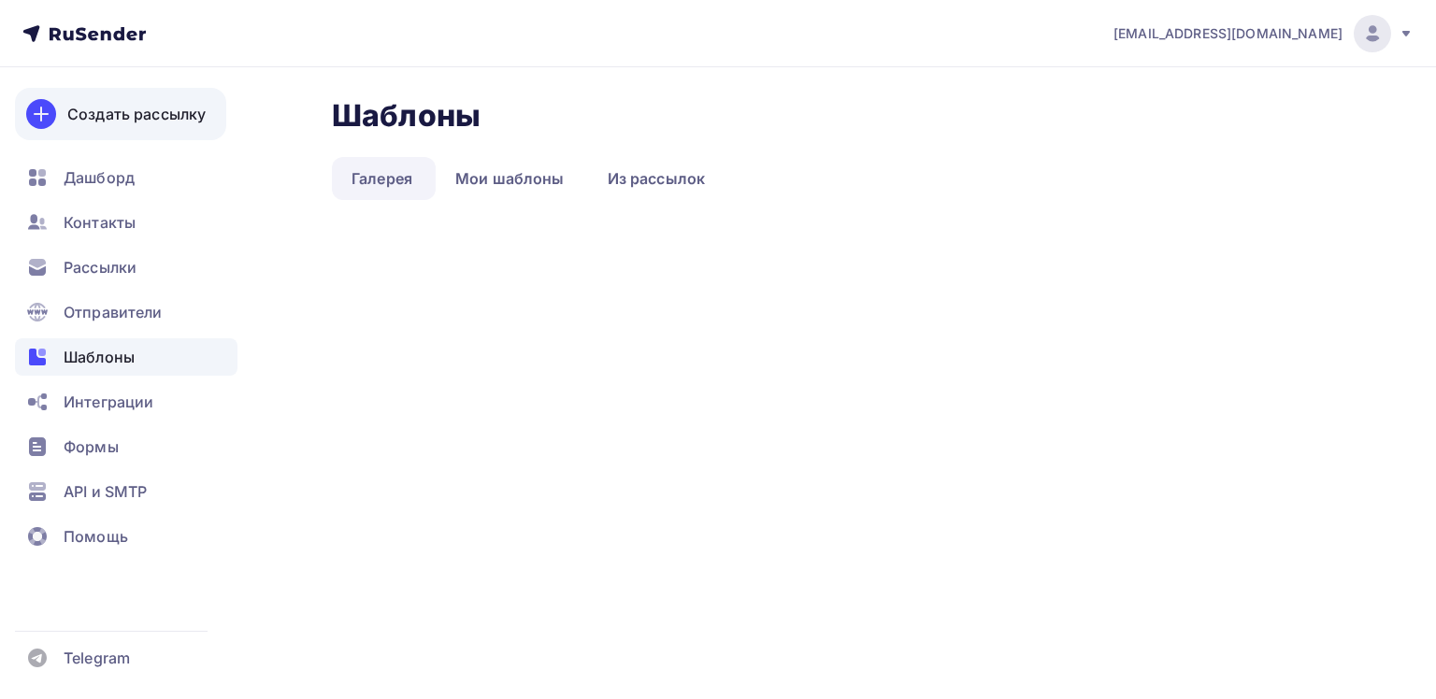
click at [163, 123] on div "Создать рассылку" at bounding box center [136, 114] width 138 height 22
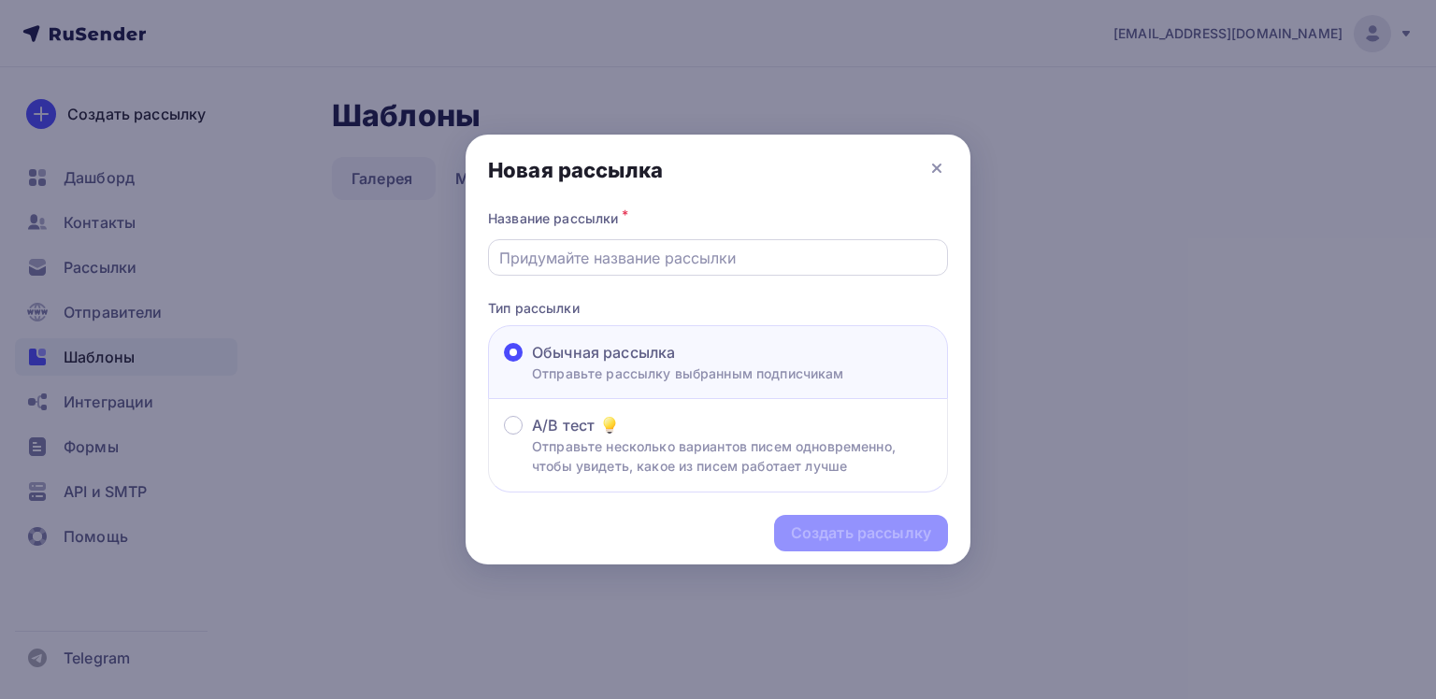
click at [712, 252] on input "text" at bounding box center [718, 258] width 439 height 22
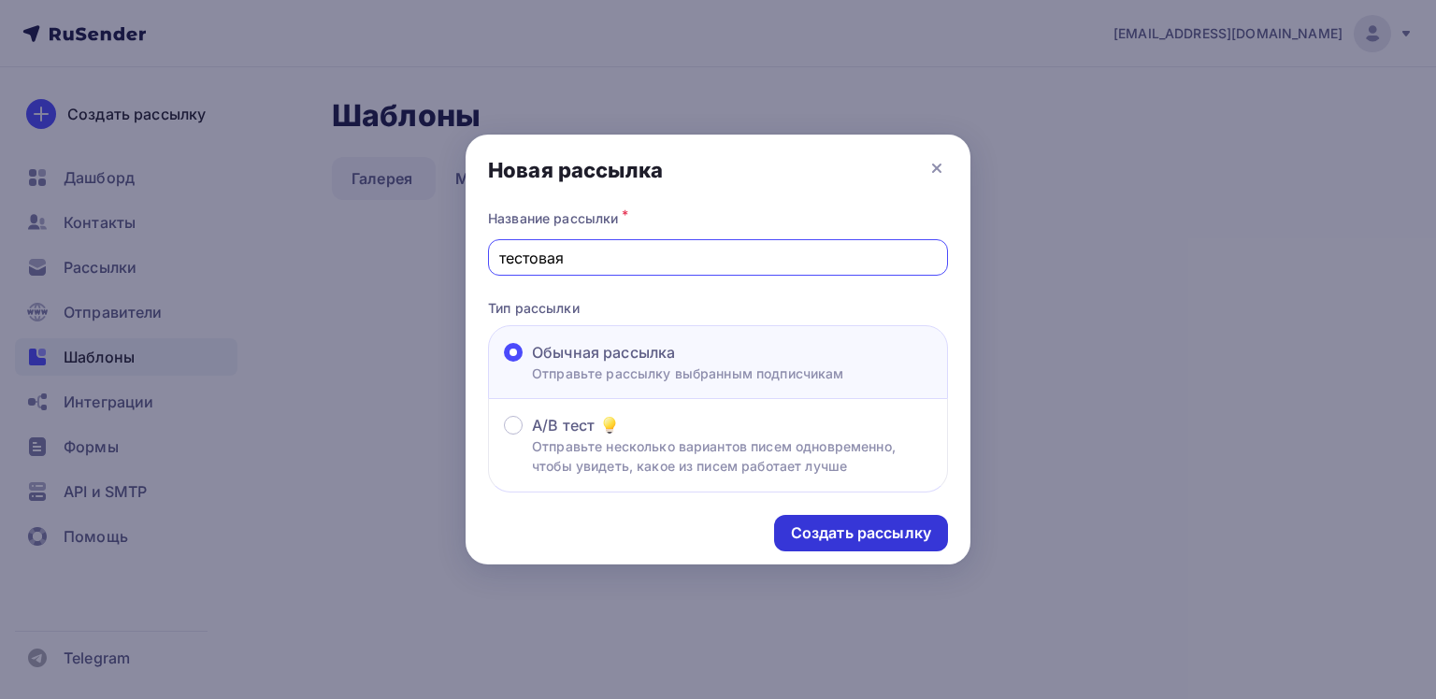
type input "тестовая"
click at [800, 530] on div "Создать рассылку" at bounding box center [861, 534] width 140 height 22
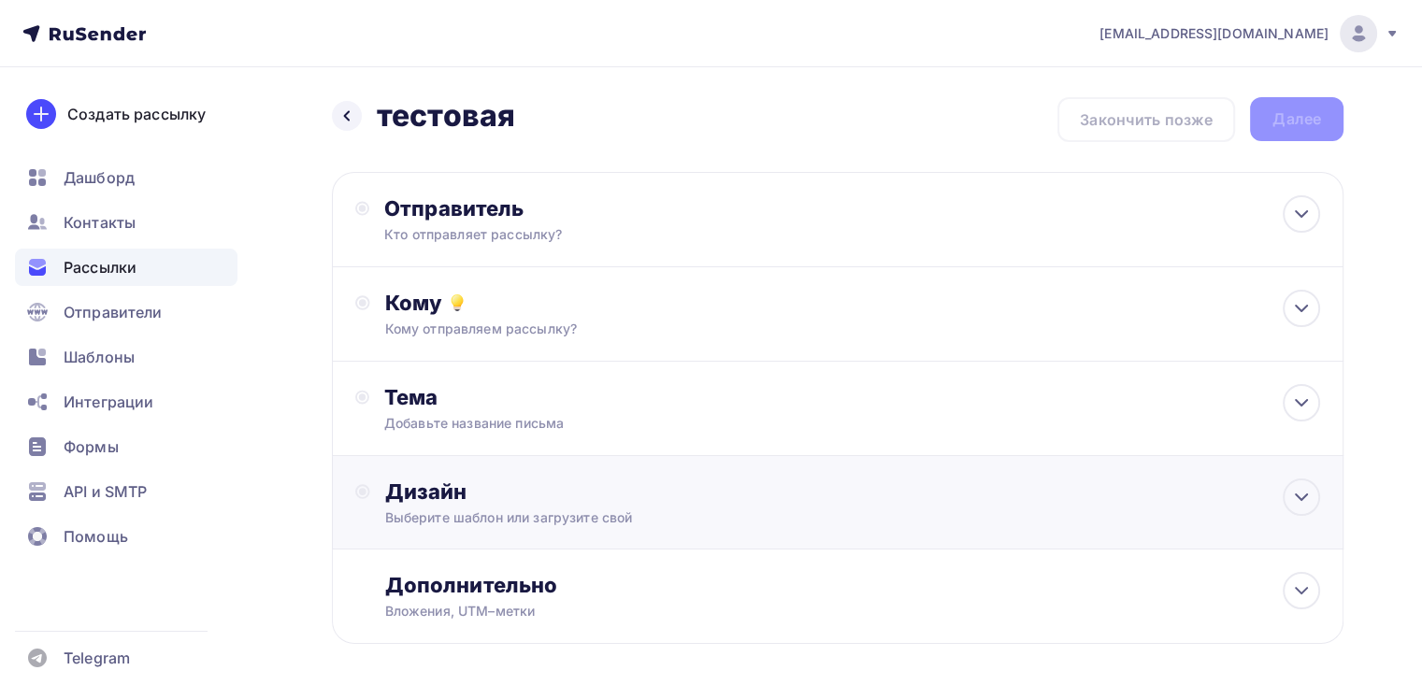
click at [505, 504] on div "Дизайн Выберите шаблон или загрузите свой" at bounding box center [852, 503] width 935 height 49
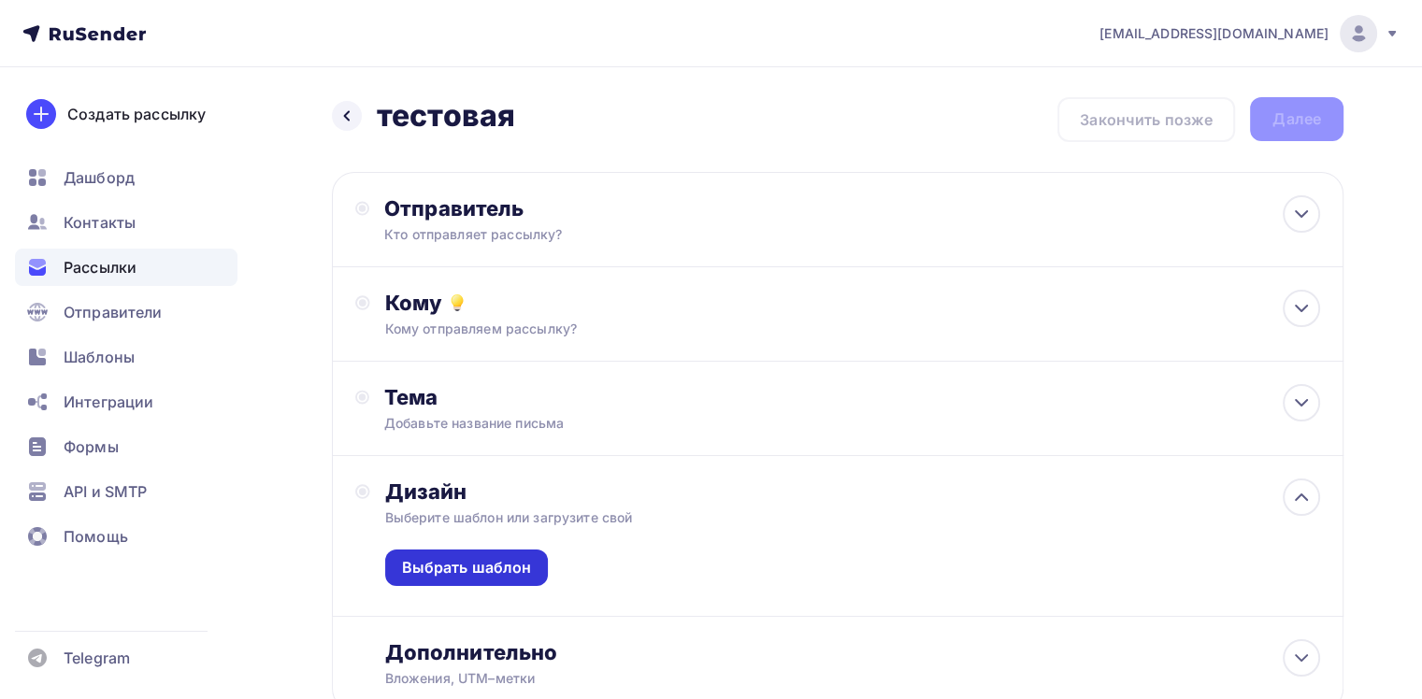
click at [510, 563] on div "Выбрать шаблон" at bounding box center [467, 568] width 130 height 22
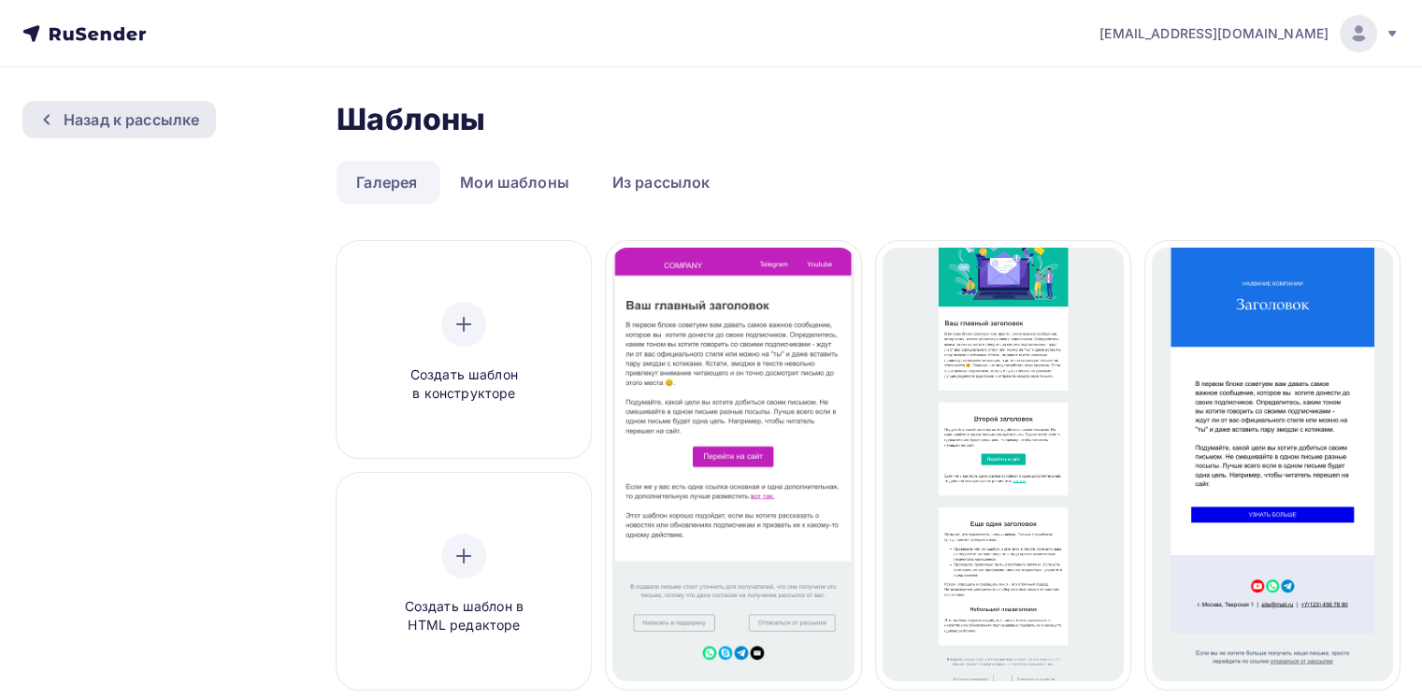
click at [156, 128] on div "Назад к рассылке" at bounding box center [132, 119] width 136 height 22
